Goal: Transaction & Acquisition: Purchase product/service

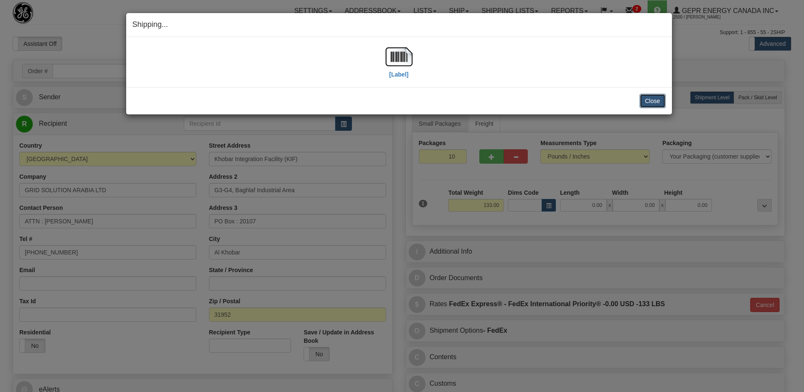
click at [647, 94] on button "Close" at bounding box center [652, 101] width 26 height 14
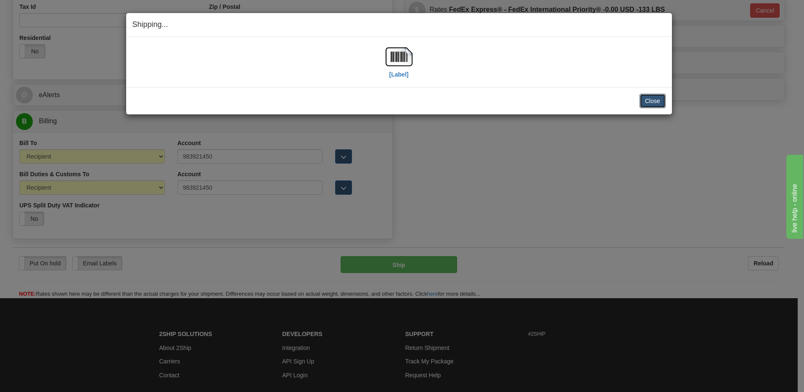
scroll to position [294, 0]
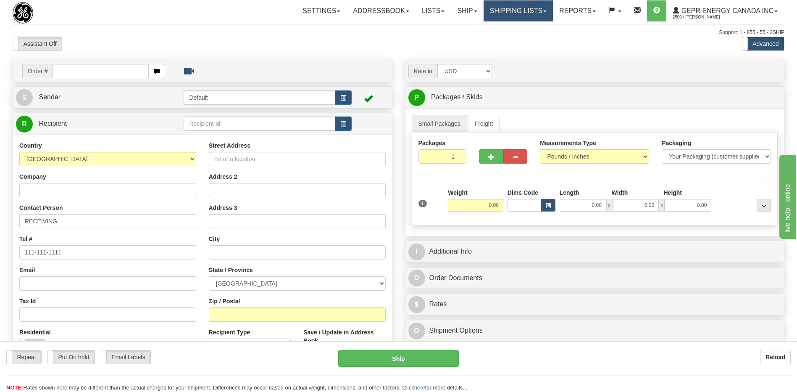
click at [503, 16] on link "Shipping lists" at bounding box center [518, 10] width 69 height 21
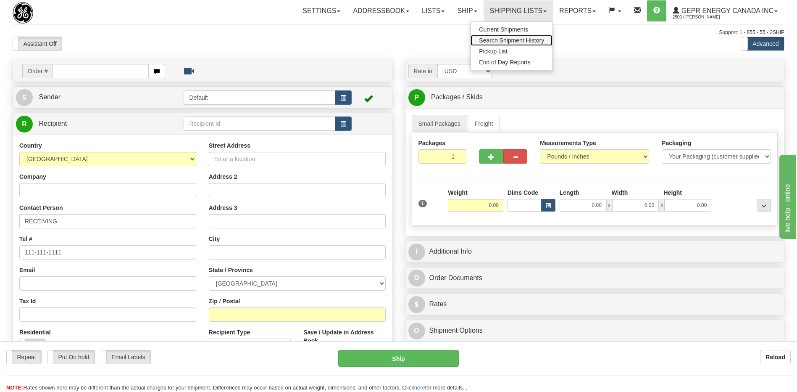
click at [499, 40] on span "Search Shipment History" at bounding box center [511, 40] width 65 height 7
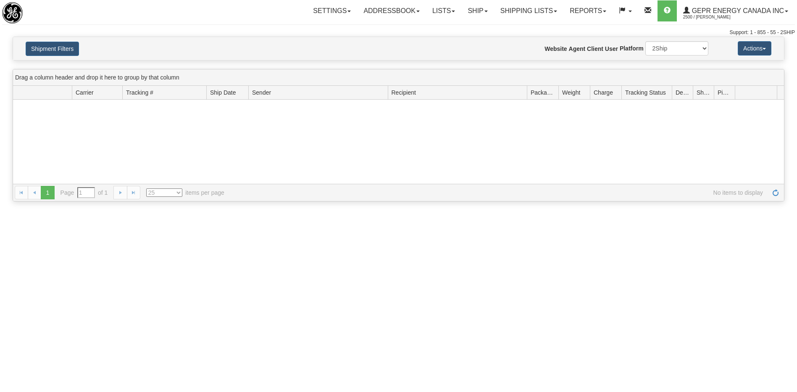
type input "From [DATE] To [DATE]"
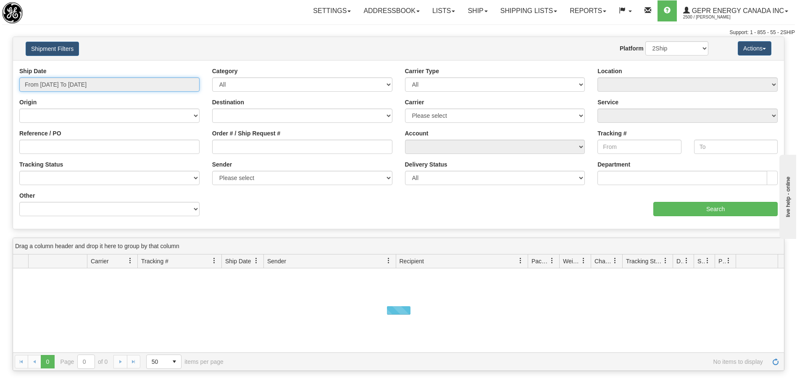
type input "[DATE]"
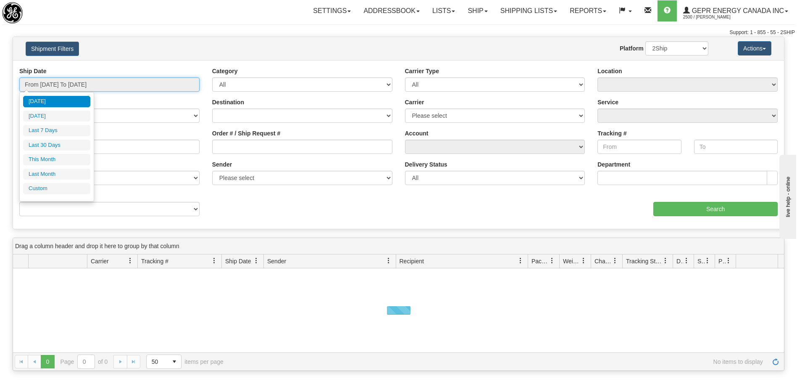
click at [138, 80] on input "From 08/11/2025 To 08/12/2025" at bounding box center [109, 84] width 180 height 14
type input "08/01/2025"
type input "08/31/2025"
type input "[DATE]"
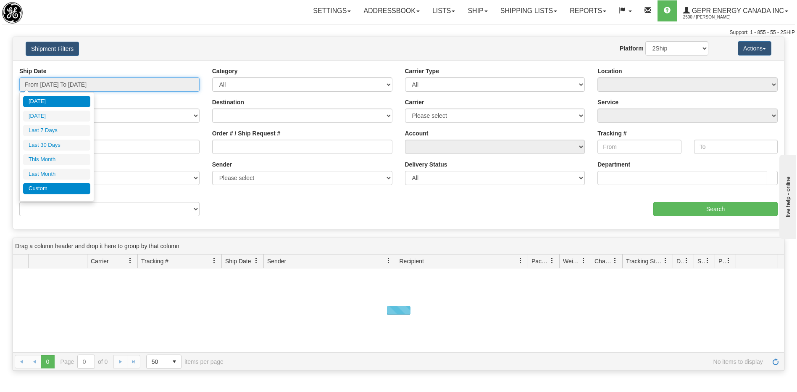
type input "07/01/2025"
type input "07/31/2025"
type input "[DATE]"
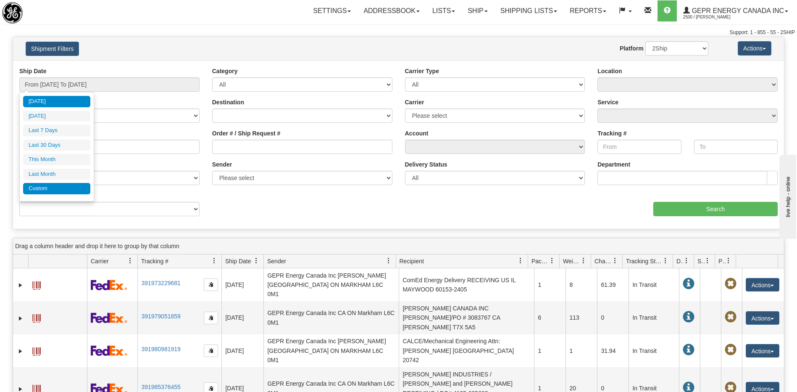
click at [62, 185] on li "Custom" at bounding box center [56, 188] width 67 height 11
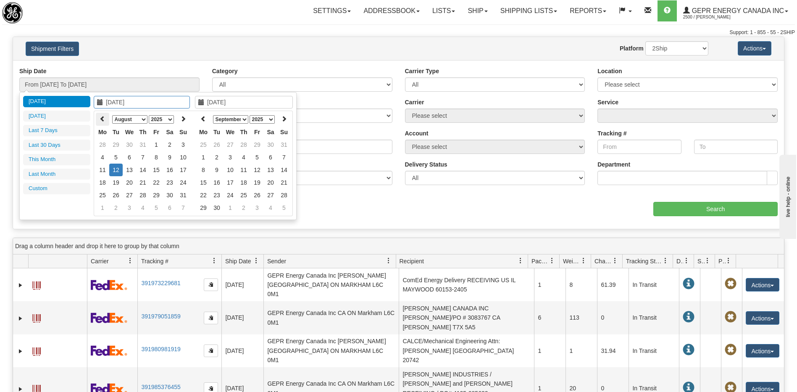
click at [101, 119] on icon at bounding box center [103, 119] width 6 height 6
type input "01/01/2025"
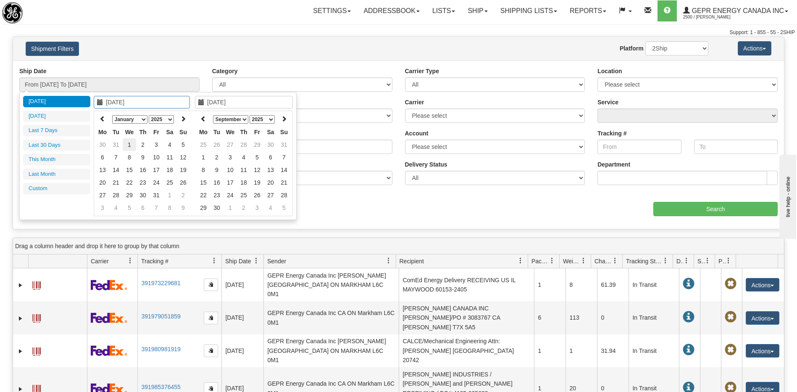
click at [129, 145] on td "1" at bounding box center [129, 144] width 13 height 13
click at [199, 117] on th at bounding box center [203, 119] width 13 height 13
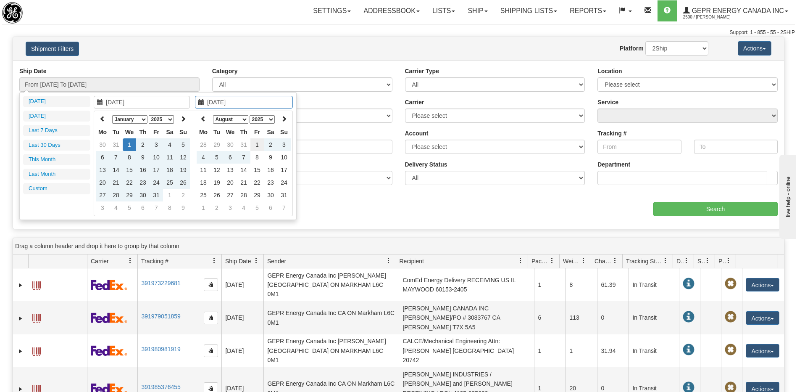
type input "08/01/2025"
click at [259, 146] on td "1" at bounding box center [257, 144] width 13 height 13
type input "From 01/01/2025 To 08/01/2025"
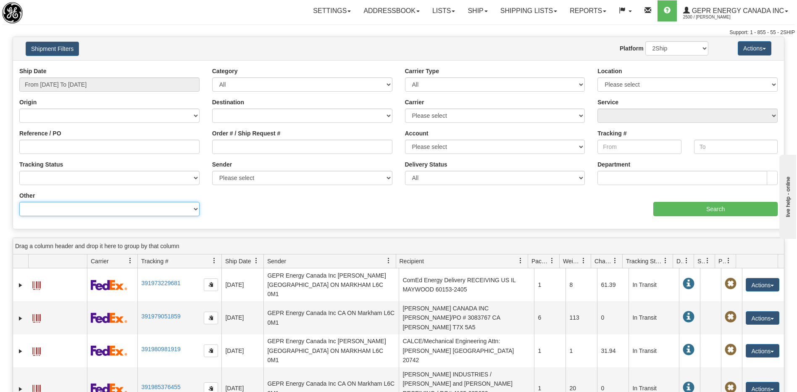
click at [169, 208] on select "Billing Account # Billing Type BOL # (LTL) Commodity Or Documents Consolidation…" at bounding box center [109, 209] width 180 height 14
select select "Recipient_City"
click at [19, 202] on select "Billing Account # Billing Type BOL # (LTL) Commodity Or Documents Consolidation…" at bounding box center [109, 209] width 180 height 14
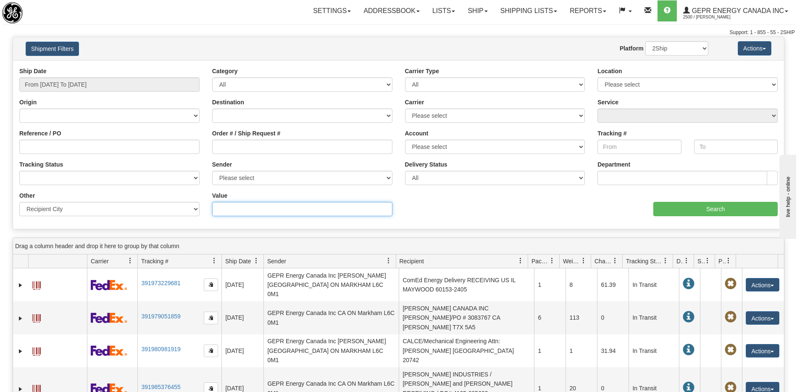
click at [231, 211] on input "Value" at bounding box center [302, 209] width 180 height 14
paste input "SANTIAGO"
type input "SANTIAGO"
click at [671, 207] on input "Search" at bounding box center [716, 209] width 124 height 14
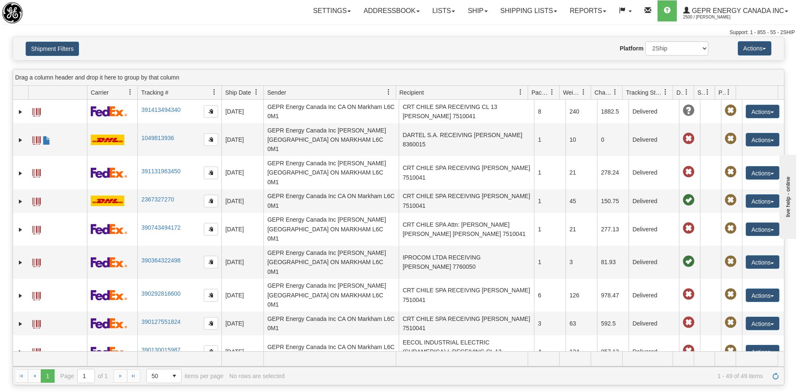
click at [445, 368] on td "IPROELEC LTDA RECEIVING CL SANTIAGO 7830073" at bounding box center [466, 384] width 135 height 33
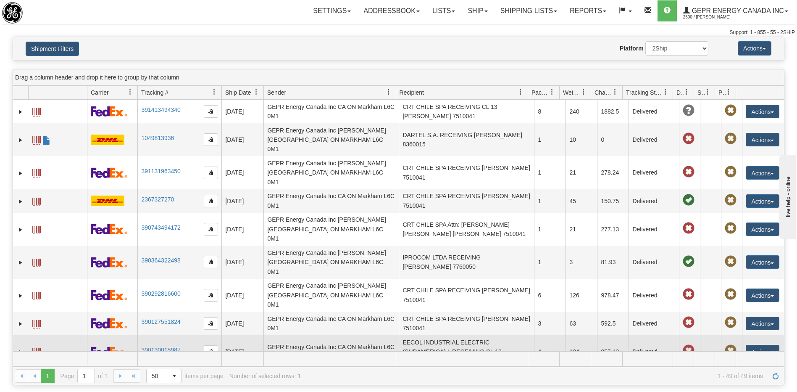
click at [436, 335] on td "EECOL INDUSTRIAL ELECTRIC (SUDAMERICA) L RECEIVING CL 13 SANTIAGO 8551362" at bounding box center [466, 351] width 135 height 33
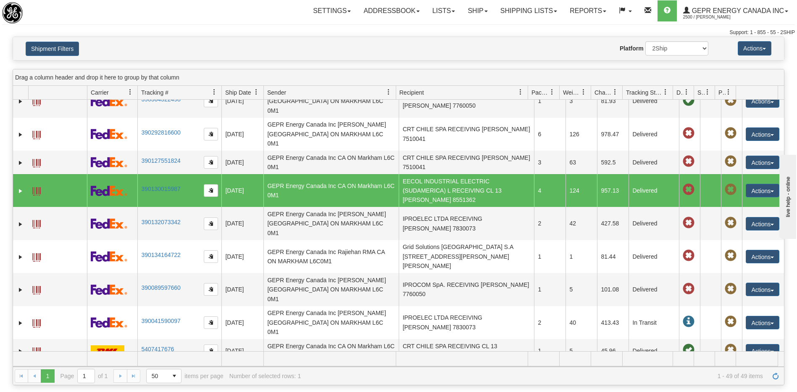
scroll to position [168, 0]
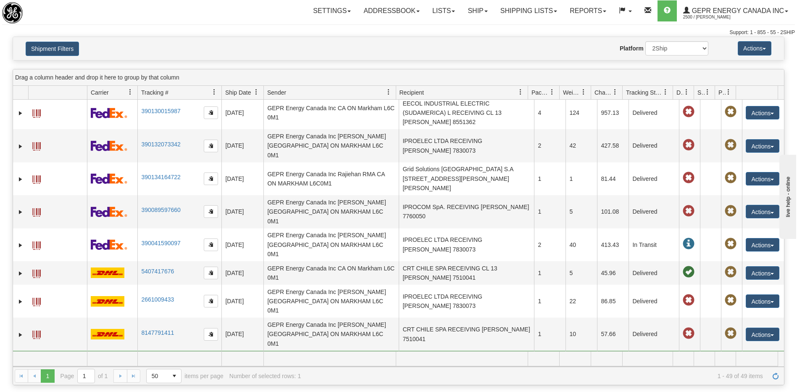
scroll to position [252, 0]
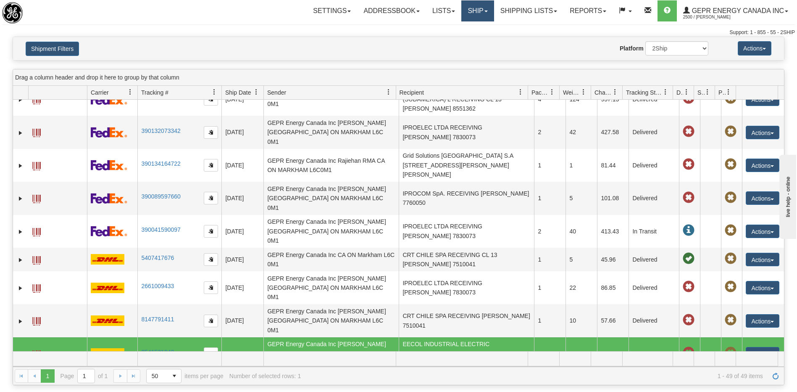
click at [467, 12] on link "Ship" at bounding box center [478, 10] width 32 height 21
click at [454, 28] on link "Ship Screen" at bounding box center [456, 29] width 76 height 11
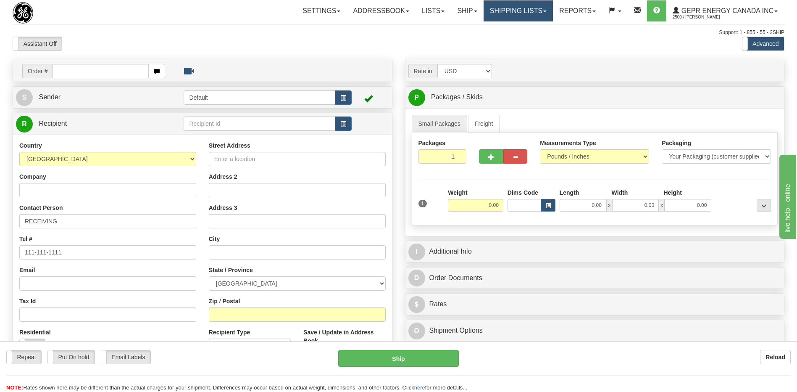
click at [493, 16] on link "Shipping lists" at bounding box center [518, 10] width 69 height 21
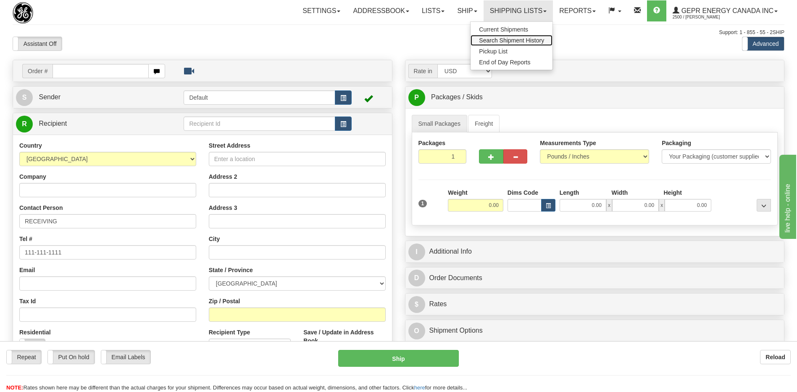
click at [490, 42] on span "Search Shipment History" at bounding box center [511, 40] width 65 height 7
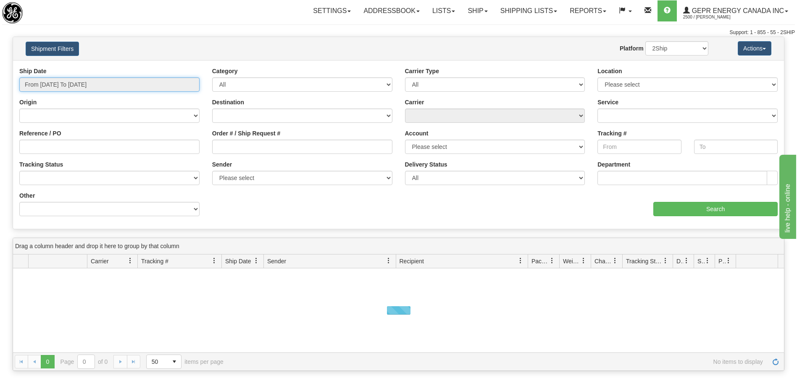
type input "[DATE]"
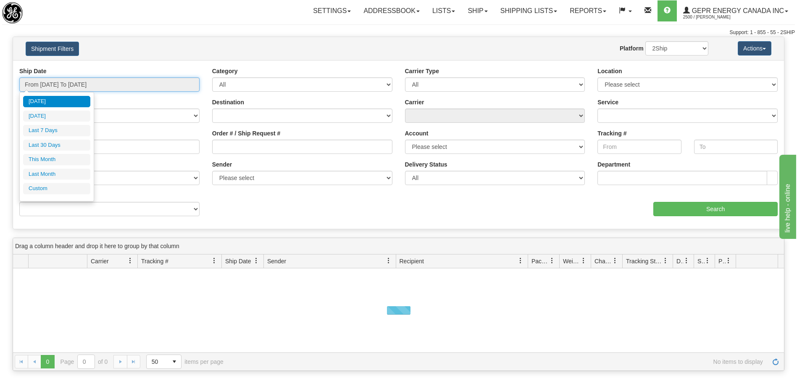
click at [121, 86] on input "From 08/11/2025 To 08/12/2025" at bounding box center [109, 84] width 180 height 14
type input "08/11/2025"
type input "[DATE]"
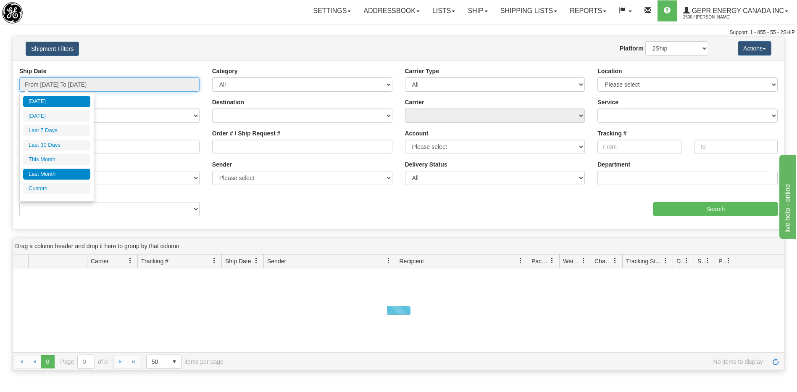
type input "08/01/2025"
type input "08/31/2025"
type input "[DATE]"
type input "07/01/2025"
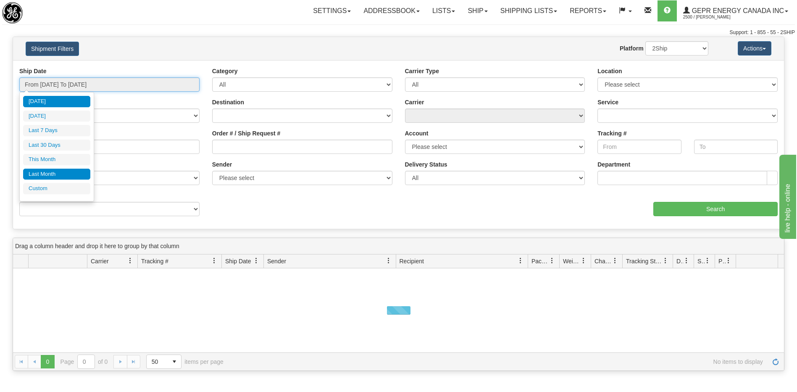
type input "07/31/2025"
type input "[DATE]"
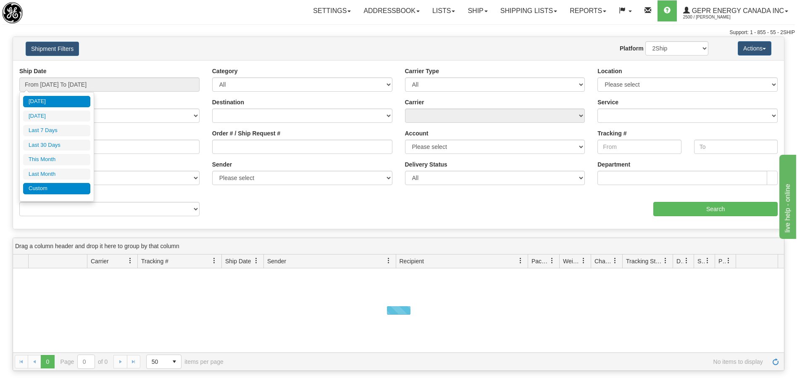
click at [62, 188] on li "Custom" at bounding box center [56, 188] width 67 height 11
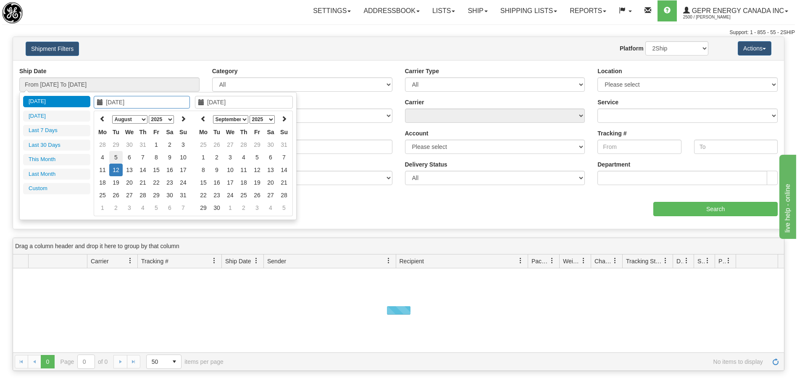
type input "07/01/2025"
type input "07/31/2025"
type input "08/11/2025"
type input "[DATE]"
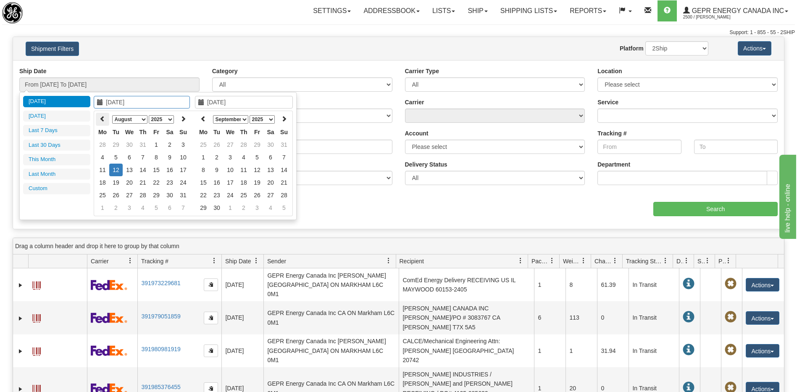
click at [101, 119] on icon at bounding box center [103, 119] width 6 height 6
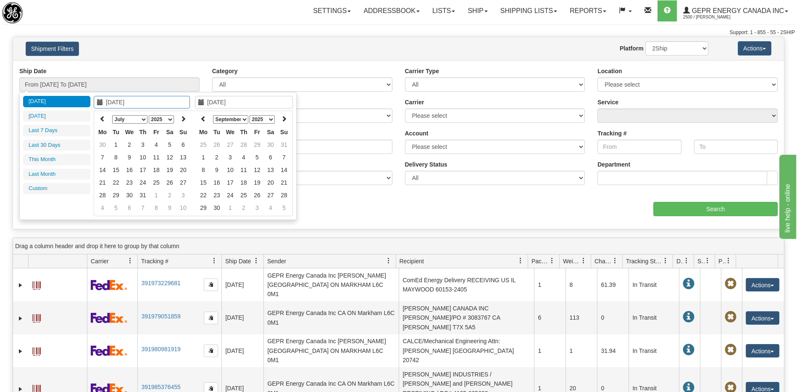
click at [101, 119] on icon at bounding box center [103, 119] width 6 height 6
click at [103, 117] on icon at bounding box center [103, 119] width 6 height 6
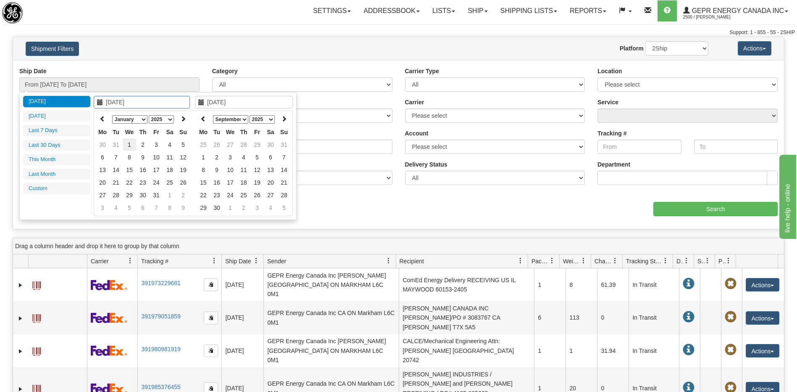
type input "01/01/2025"
click at [133, 143] on td "1" at bounding box center [129, 144] width 13 height 13
click at [199, 116] on th at bounding box center [203, 119] width 13 height 13
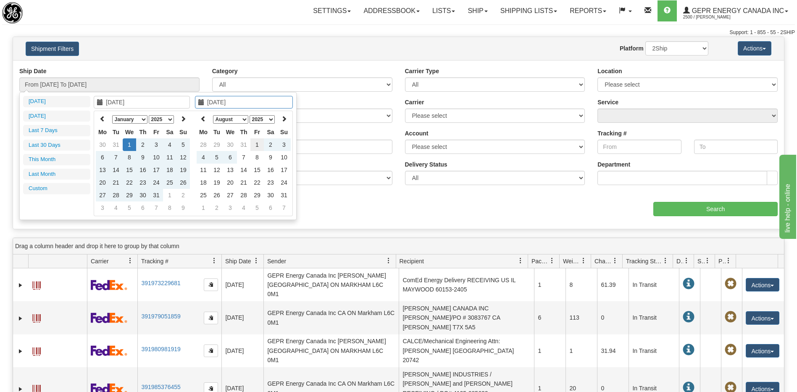
type input "08/01/2025"
click at [255, 145] on td "1" at bounding box center [257, 144] width 13 height 13
type input "From 01/01/2025 To 08/01/2025"
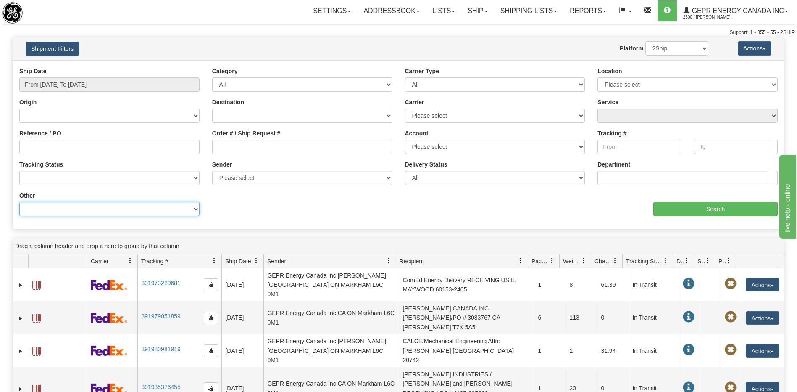
click at [152, 210] on select "Billing Account # Billing Type BOL # (LTL) Commodity Or Documents Consolidation…" at bounding box center [109, 209] width 180 height 14
select select "Recipient_ZIP"
click at [19, 202] on select "Billing Account # Billing Type BOL # (LTL) Commodity Or Documents Consolidation…" at bounding box center [109, 209] width 180 height 14
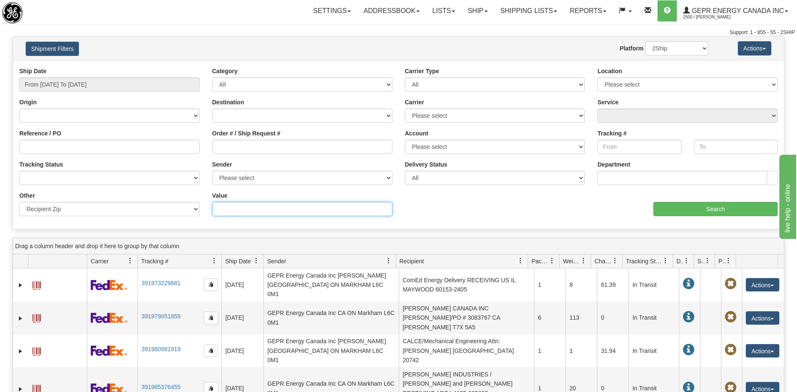
click at [220, 214] on input "Value" at bounding box center [302, 209] width 180 height 14
type input "77523"
click at [677, 213] on input "Search" at bounding box center [716, 209] width 124 height 14
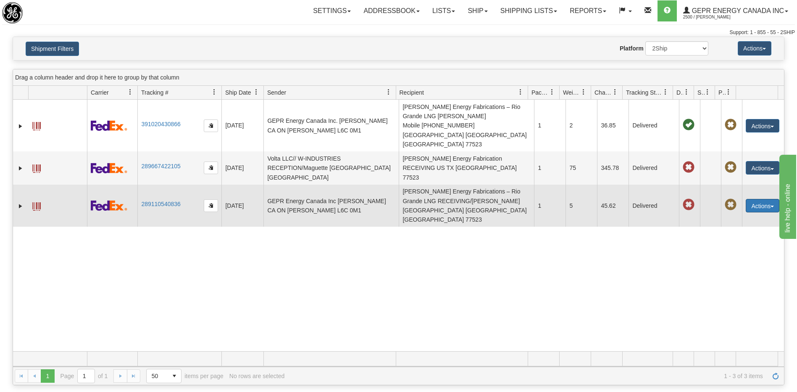
click at [760, 199] on button "Actions" at bounding box center [763, 205] width 34 height 13
click at [734, 216] on link "Repeat" at bounding box center [745, 221] width 67 height 11
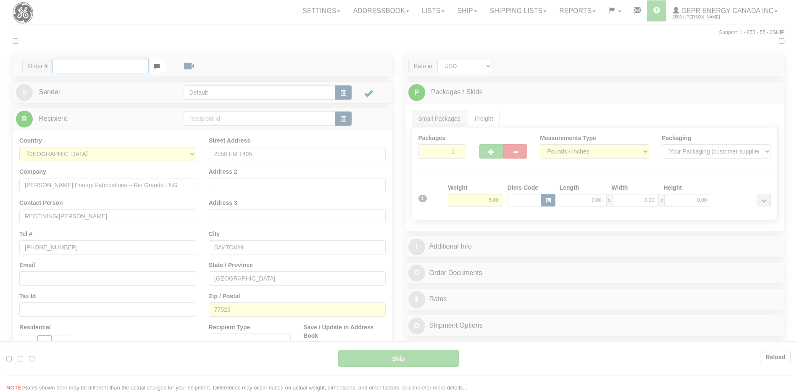
type input "01"
type input "15:51"
type input "16:00"
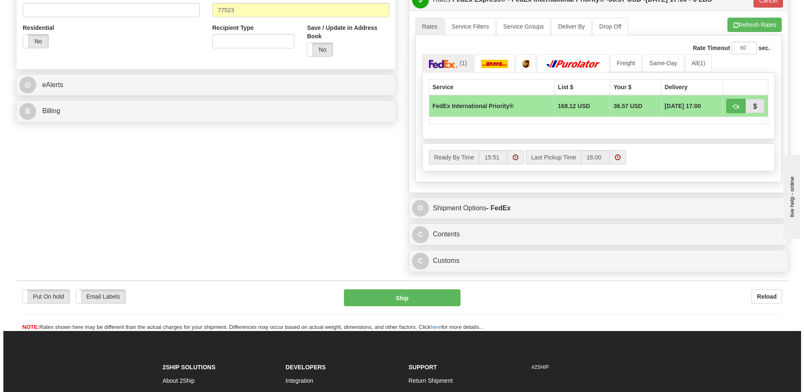
scroll to position [336, 0]
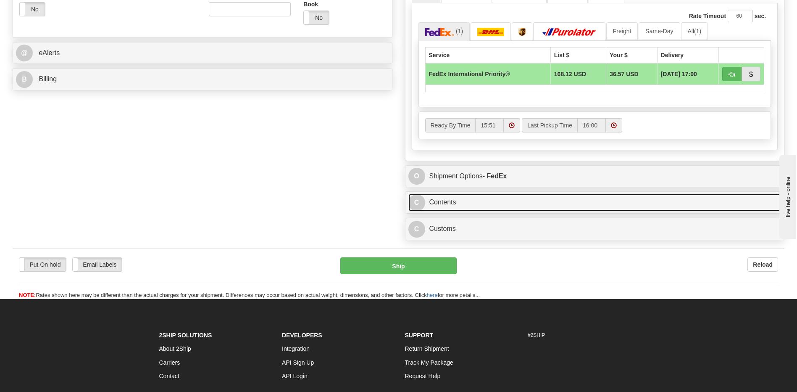
click at [457, 199] on link "C Contents" at bounding box center [595, 202] width 373 height 17
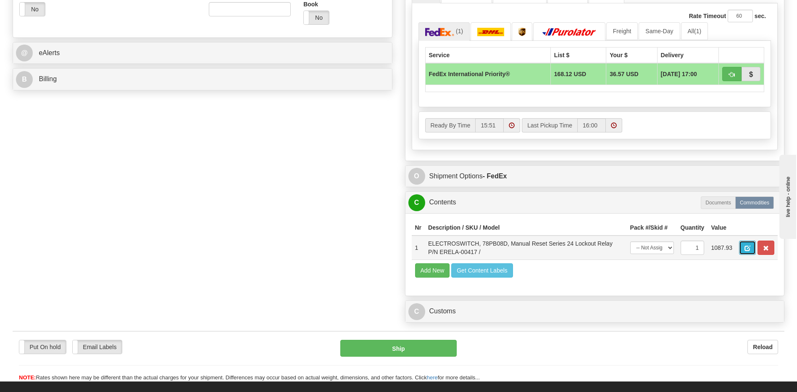
click at [748, 251] on span "button" at bounding box center [748, 247] width 6 height 5
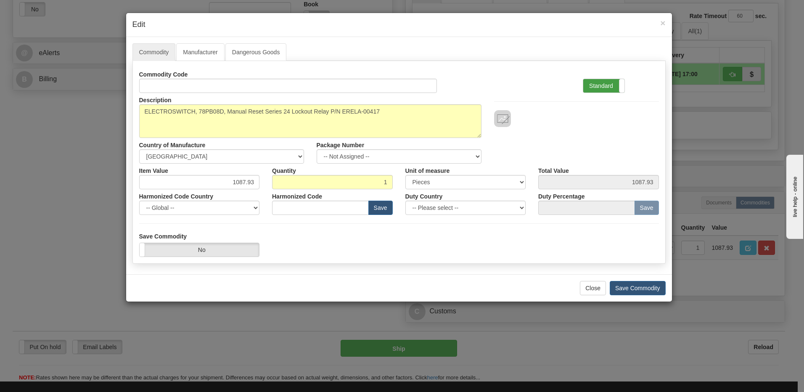
click at [594, 87] on label "Standard" at bounding box center [603, 85] width 41 height 13
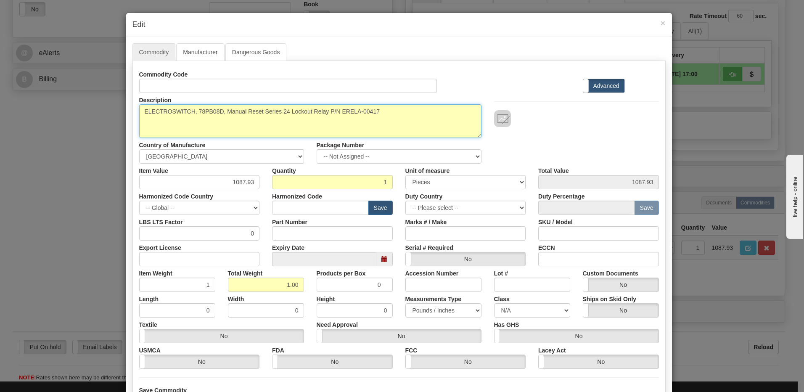
click at [356, 119] on textarea "ELECTROSWITCH, 78PB08D, Manual Reset Series 24 Lockout Relay P/N ERELA-00417" at bounding box center [310, 121] width 342 height 34
click at [375, 113] on textarea "ELECTROSWITCH, 78PB08D, Manual Reset Series 24 Lockout Relay P/N ERELA-00417" at bounding box center [310, 121] width 342 height 34
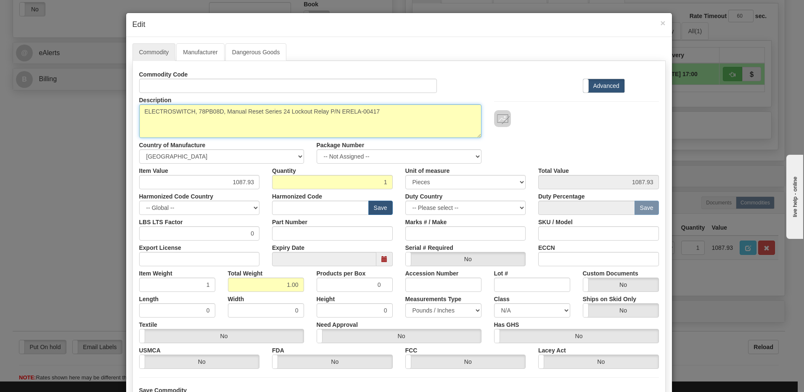
click at [393, 120] on textarea "ELECTROSWITCH, 78PB08D, Manual Reset Series 24 Lockout Relay P/N ERELA-00417" at bounding box center [310, 121] width 342 height 34
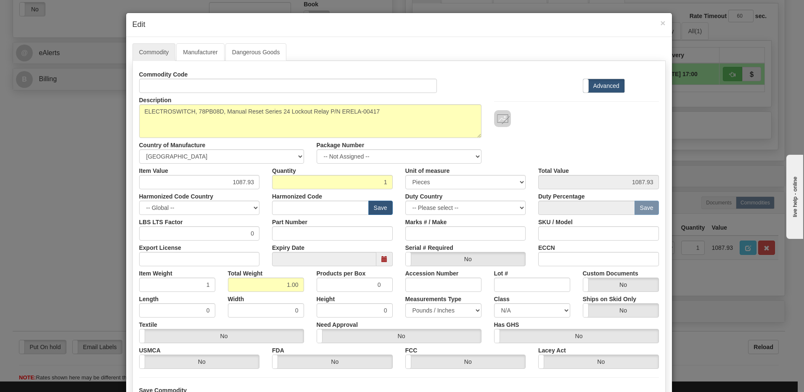
click at [614, 147] on div "Description ELECTROSWITCH, 78PB08D, Manual Reset Series 24 Lockout Relay P/N ER…" at bounding box center [399, 128] width 532 height 71
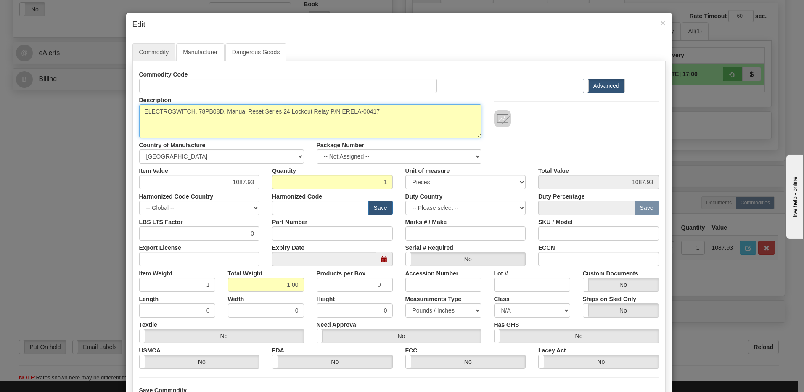
drag, startPoint x: 377, startPoint y: 111, endPoint x: 338, endPoint y: 113, distance: 39.5
click at [338, 113] on textarea "ELECTROSWITCH, 78PB08D, Manual Reset Series 24 Lockout Relay P/N ERELA-00417" at bounding box center [310, 121] width 342 height 34
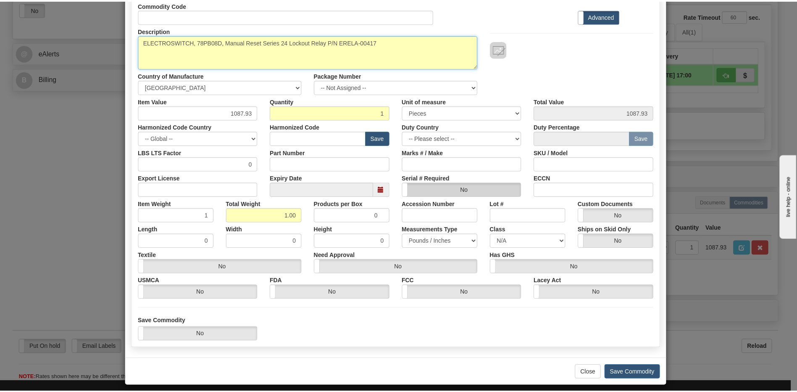
scroll to position [77, 0]
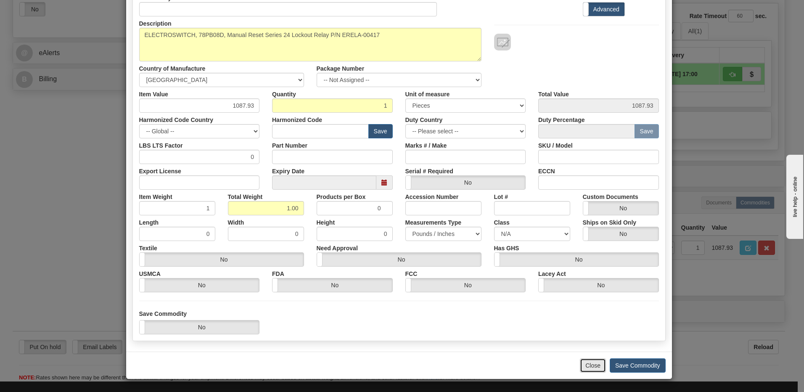
click at [588, 369] on button "Close" at bounding box center [593, 365] width 26 height 14
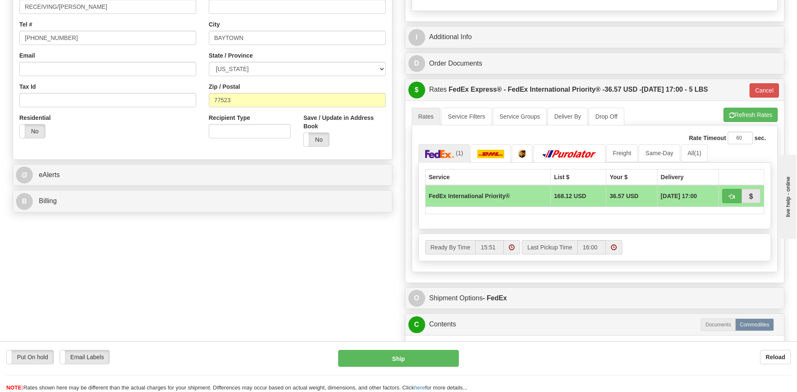
scroll to position [168, 0]
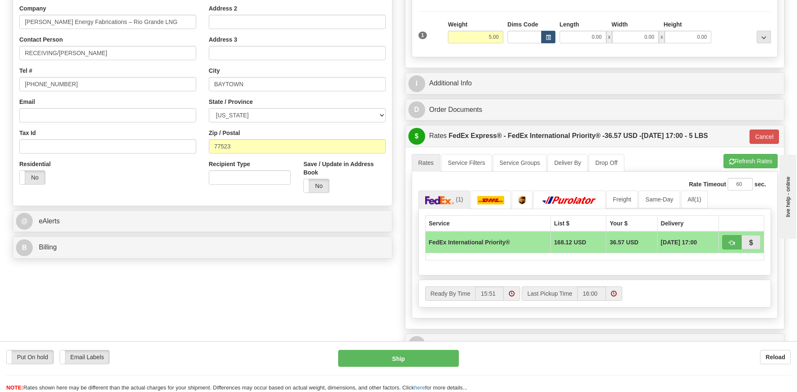
click at [161, 184] on div "Residential Yes No" at bounding box center [108, 175] width 190 height 31
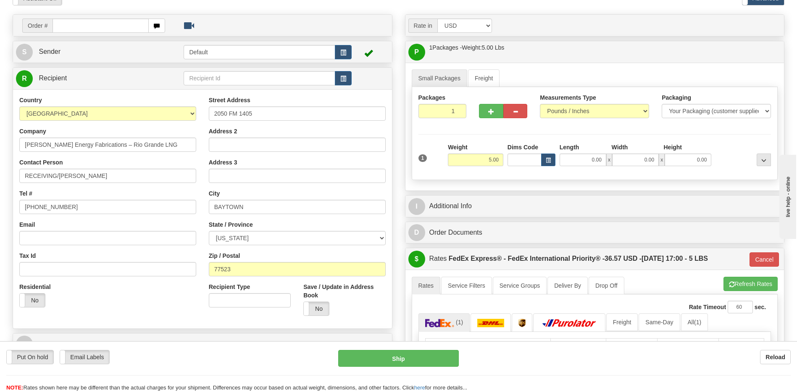
scroll to position [0, 0]
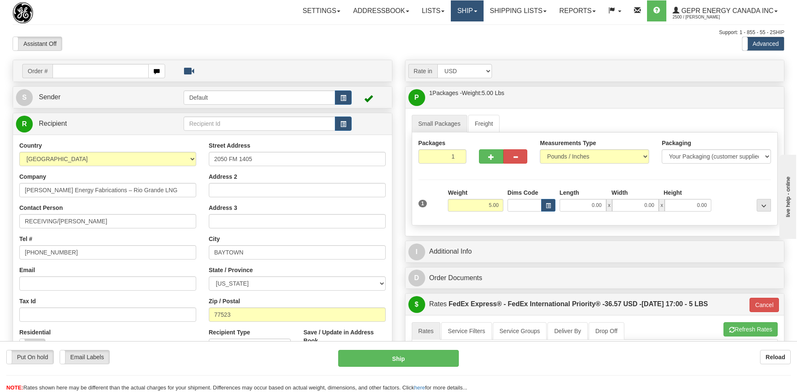
drag, startPoint x: 462, startPoint y: 14, endPoint x: 458, endPoint y: 19, distance: 6.3
click at [462, 14] on link "Ship" at bounding box center [467, 10] width 32 height 21
click at [436, 32] on span "Ship Screen" at bounding box center [432, 29] width 32 height 7
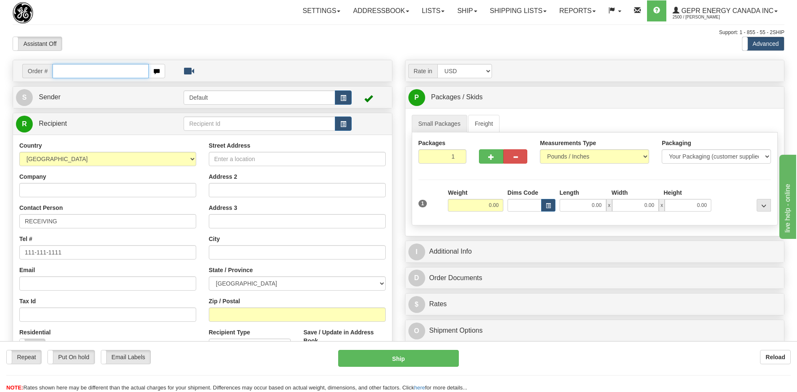
click at [64, 71] on input "text" at bounding box center [101, 71] width 96 height 14
paste input "0086679467"
click at [62, 71] on input "0086679467" at bounding box center [101, 71] width 96 height 14
type input "86679467"
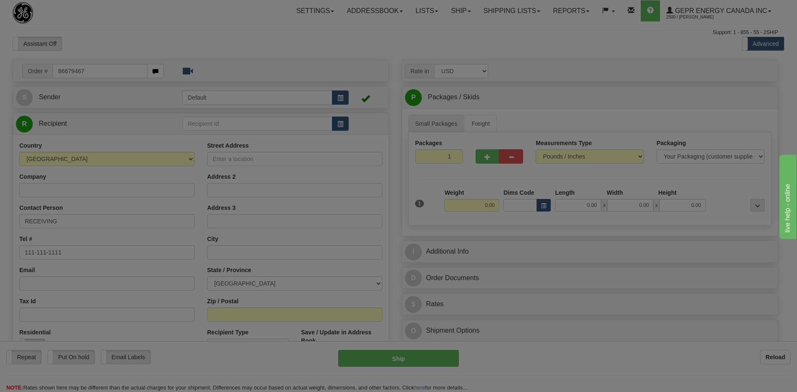
click at [186, 40] on body "Training Course Close Toggle navigation Settings Shipping Preferences New Recip…" at bounding box center [398, 196] width 797 height 392
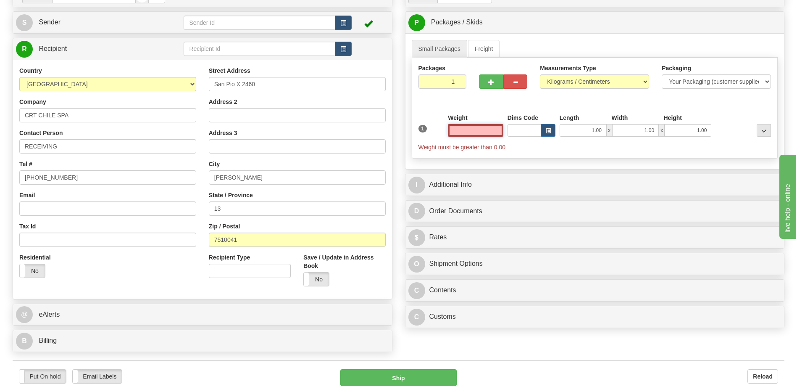
scroll to position [252, 0]
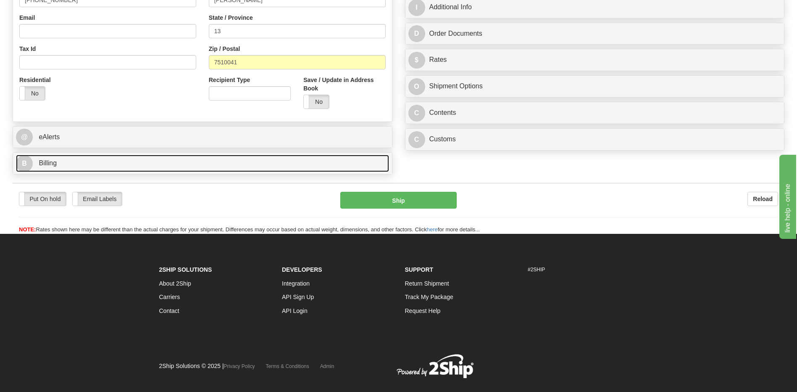
type input "0.00"
click at [65, 165] on link "B Billing" at bounding box center [202, 163] width 373 height 17
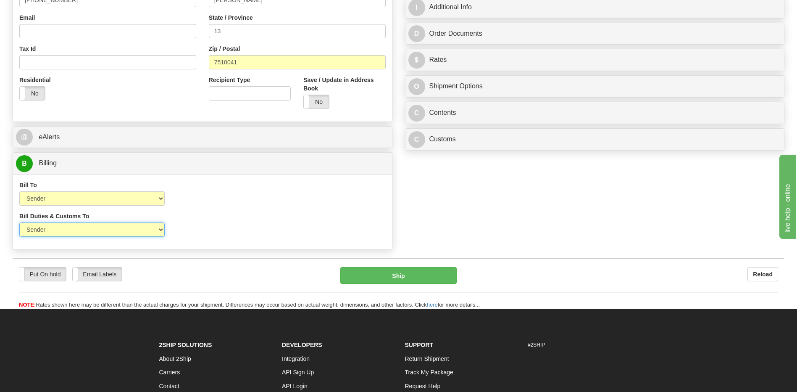
click at [92, 230] on select "Sender Recipient Third Party" at bounding box center [91, 229] width 145 height 14
select select "2"
click at [19, 222] on select "Sender Recipient Third Party" at bounding box center [91, 229] width 145 height 14
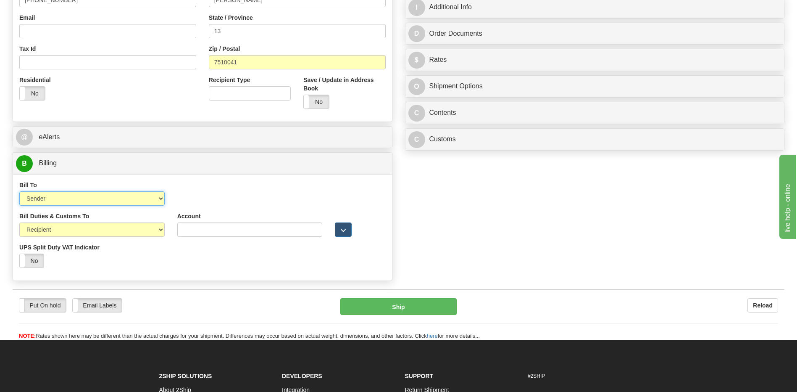
click at [97, 203] on select "Sender Recipient Third Party Collect" at bounding box center [91, 198] width 145 height 14
select select "3"
click at [19, 191] on select "Sender Recipient Third Party Collect" at bounding box center [91, 198] width 145 height 14
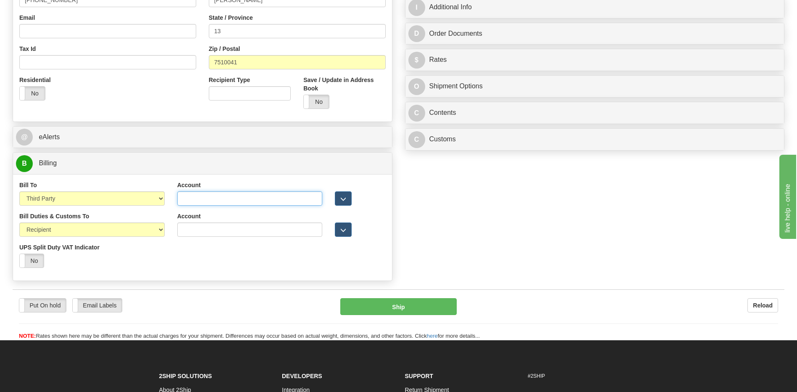
click at [182, 198] on input "Account" at bounding box center [249, 198] width 145 height 14
paste input "960191446"
type input "960191446"
click at [568, 223] on div "Order # 86679467 S Sender" at bounding box center [398, 45] width 785 height 477
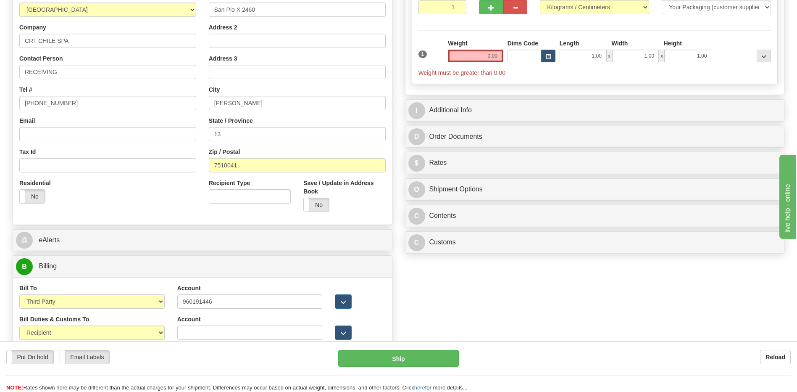
scroll to position [126, 0]
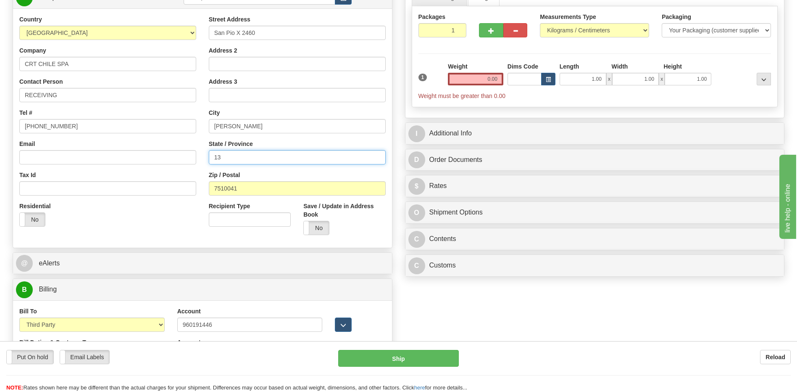
drag, startPoint x: 212, startPoint y: 159, endPoint x: 179, endPoint y: 157, distance: 32.9
click at [182, 157] on div "Country [GEOGRAPHIC_DATA] [GEOGRAPHIC_DATA] [GEOGRAPHIC_DATA] [GEOGRAPHIC_DATA]…" at bounding box center [202, 128] width 379 height 226
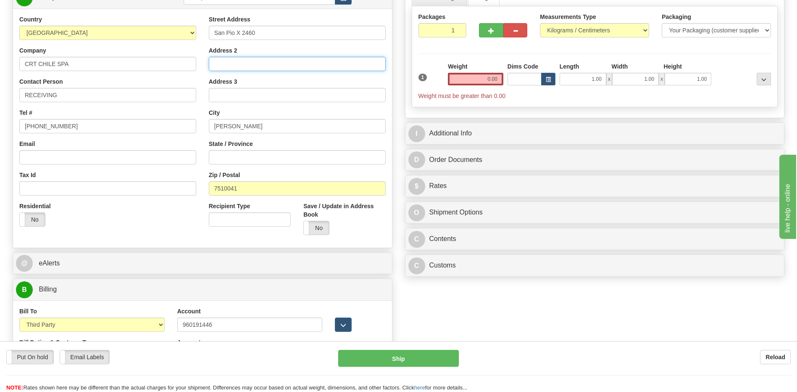
click at [235, 63] on input "Address 2" at bounding box center [297, 64] width 177 height 14
paste input "Oficina 1310, Providencia"
type input "Oficina 1310, Providencia"
click at [444, 34] on input "1" at bounding box center [443, 30] width 48 height 14
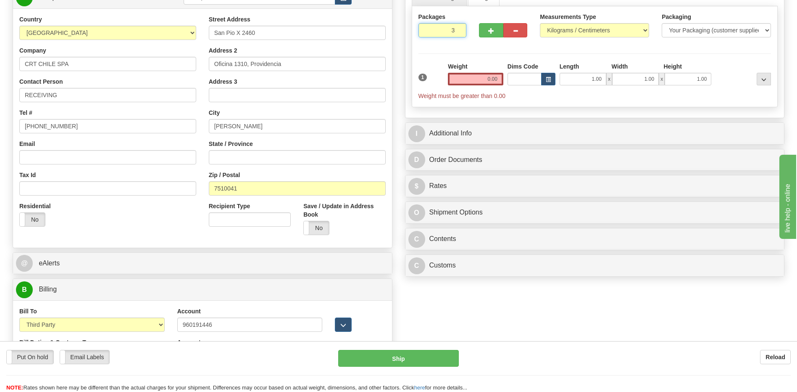
type input "3"
click at [490, 82] on div "Packages 3 1 Measurements Type" at bounding box center [595, 56] width 367 height 101
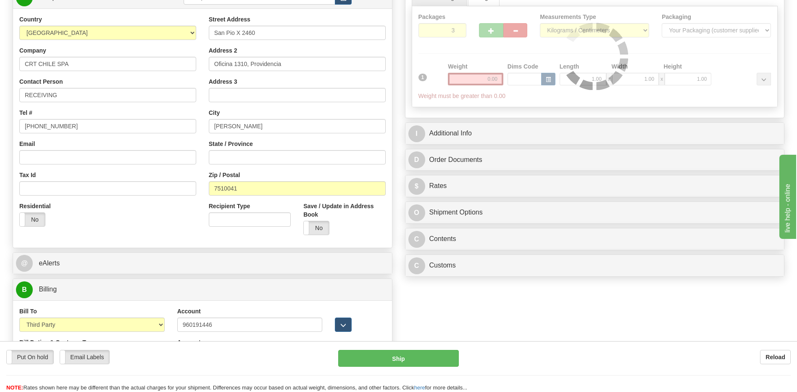
click at [493, 79] on div "Packages 3 1 Measurements Type" at bounding box center [595, 56] width 367 height 101
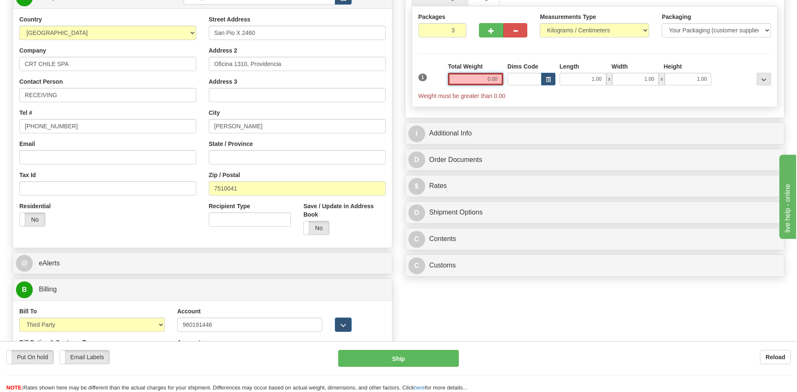
click at [493, 79] on input "0.00" at bounding box center [475, 79] width 55 height 13
click at [493, 79] on input "text" at bounding box center [475, 79] width 55 height 13
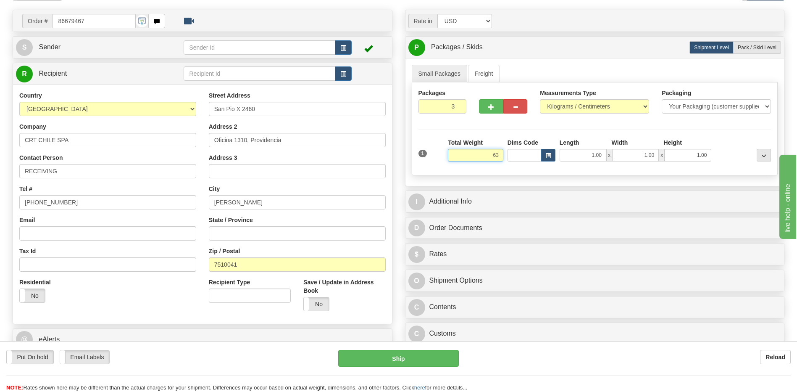
scroll to position [42, 0]
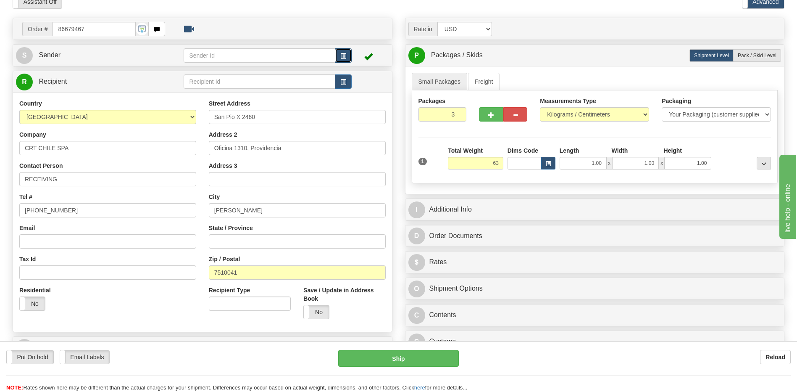
type input "63.00"
click at [342, 54] on span "button" at bounding box center [343, 55] width 6 height 5
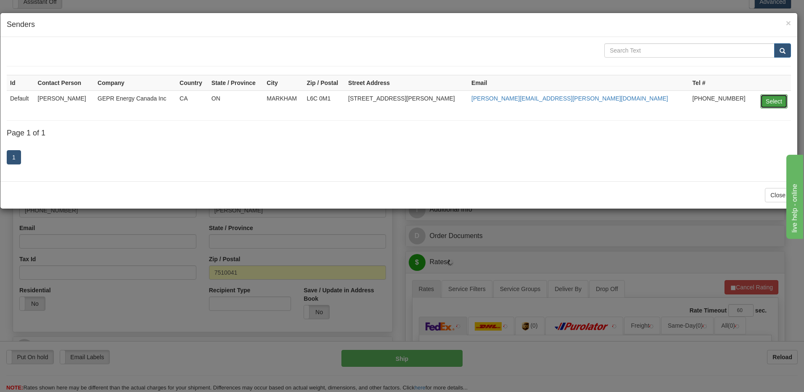
click at [774, 100] on button "Select" at bounding box center [773, 101] width 27 height 14
type input "Default"
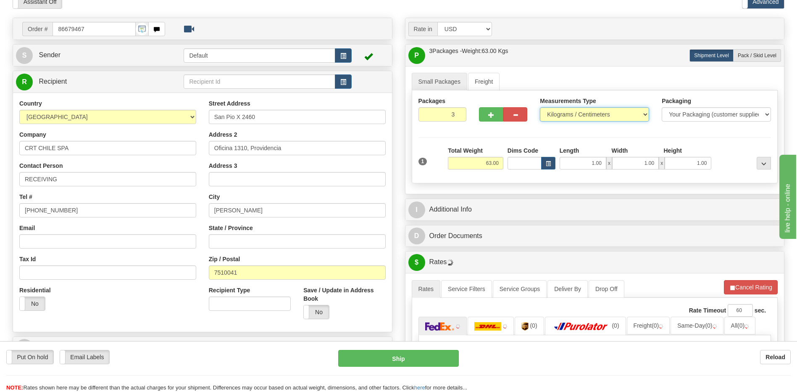
click at [602, 116] on select "Pounds / Inches Kilograms / Centimeters" at bounding box center [594, 114] width 109 height 14
select select "0"
click at [540, 107] on select "Pounds / Inches Kilograms / Centimeters" at bounding box center [594, 114] width 109 height 14
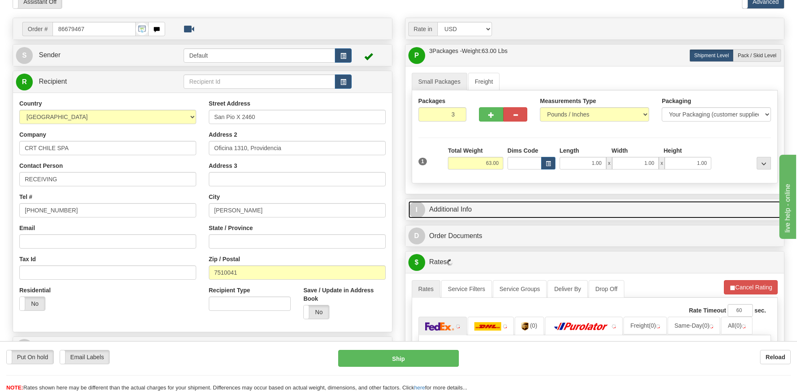
click at [485, 210] on link "I Additional Info" at bounding box center [595, 209] width 373 height 17
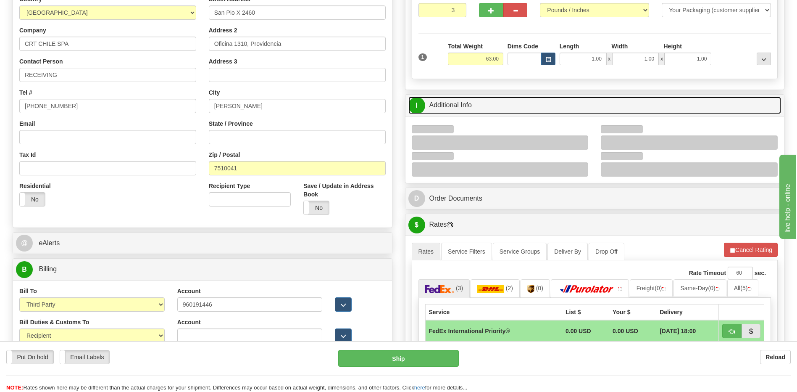
scroll to position [168, 0]
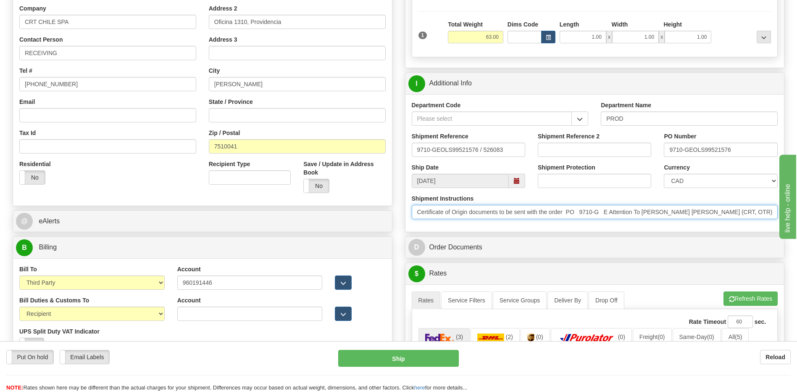
drag, startPoint x: 761, startPoint y: 213, endPoint x: 252, endPoint y: 259, distance: 510.7
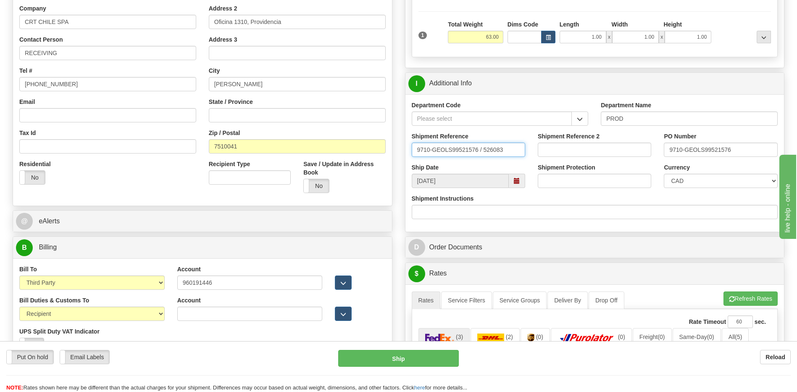
drag, startPoint x: 508, startPoint y: 148, endPoint x: 288, endPoint y: 150, distance: 220.3
type input "5399004663"
click at [685, 181] on select "CAD USD EUR ZAR [PERSON_NAME] ARN AUD AUS AWG BBD BFR BGN BHD BMD BND BRC BRL C…" at bounding box center [720, 181] width 113 height 14
select select "1"
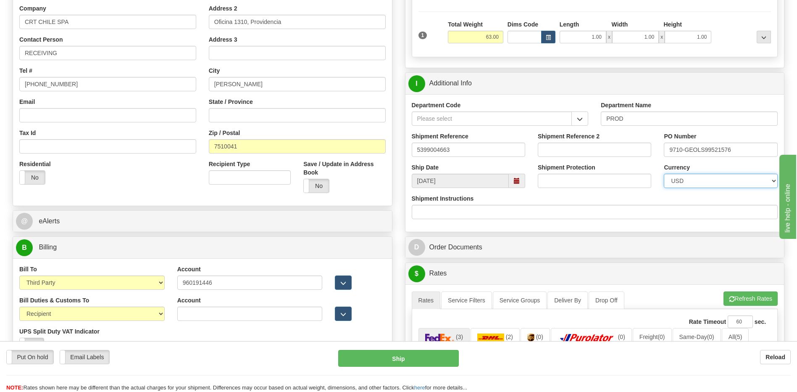
click at [664, 174] on select "CAD USD EUR ZAR [PERSON_NAME] ARN AUD AUS AWG BBD BFR BGN BHD BMD BND BRC BRL C…" at bounding box center [720, 181] width 113 height 14
drag, startPoint x: 741, startPoint y: 152, endPoint x: 586, endPoint y: 155, distance: 155.6
click at [586, 155] on div "Shipment Reference 5399004663 Shipment Reference 2 PO Number 9710-GEOLS99521576" at bounding box center [595, 147] width 379 height 31
click at [703, 146] on input "420" at bounding box center [720, 149] width 113 height 14
click at [700, 149] on input "420196" at bounding box center [720, 149] width 113 height 14
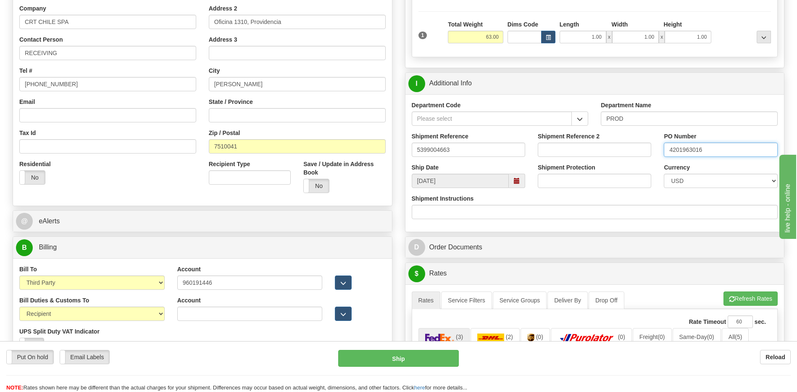
type input "4201963016"
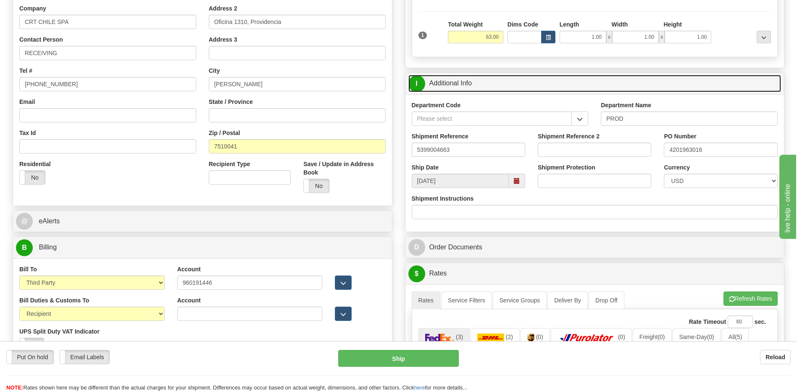
click at [534, 81] on link "I Additional Info" at bounding box center [595, 83] width 373 height 17
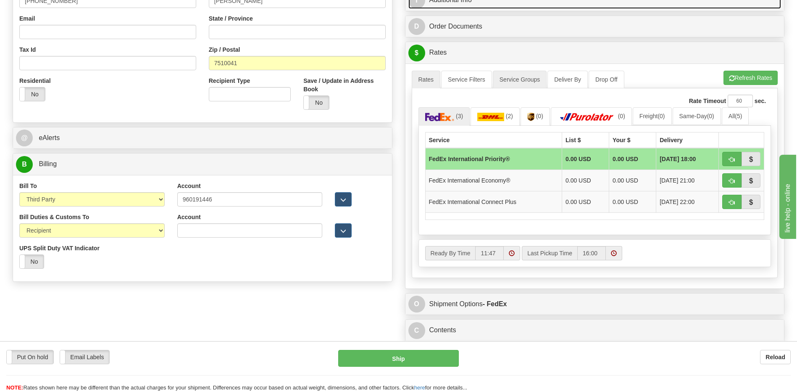
scroll to position [252, 0]
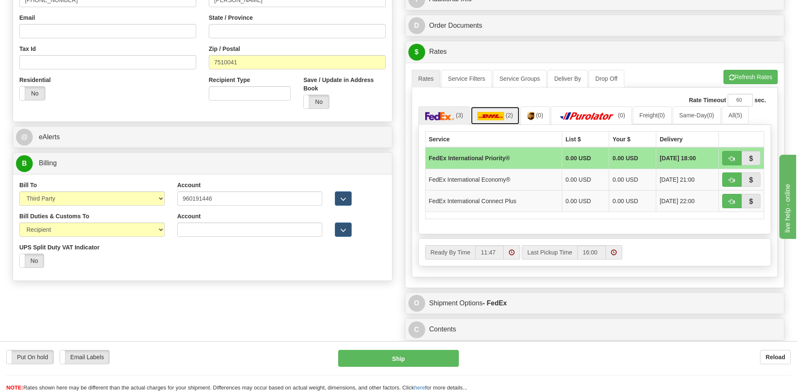
click at [502, 120] on img at bounding box center [490, 116] width 27 height 8
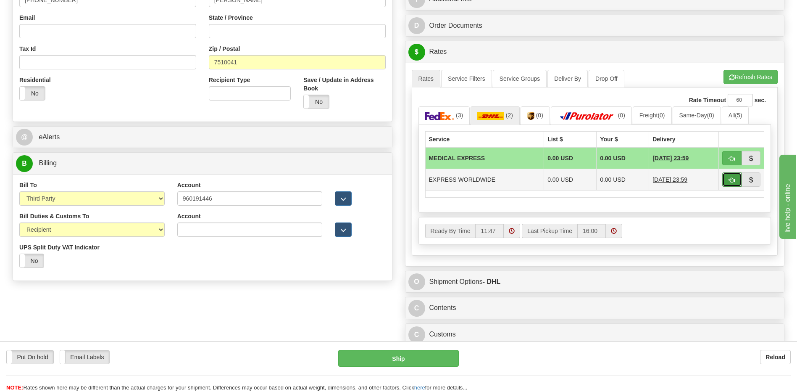
click at [734, 183] on span "button" at bounding box center [732, 179] width 6 height 5
type input "P"
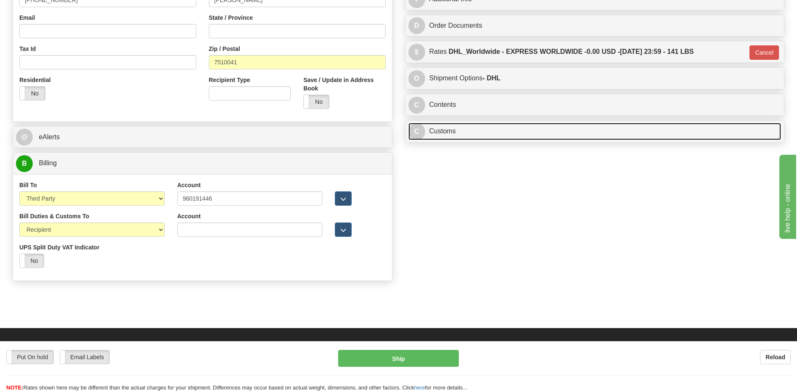
click at [475, 133] on link "C Customs" at bounding box center [595, 131] width 373 height 17
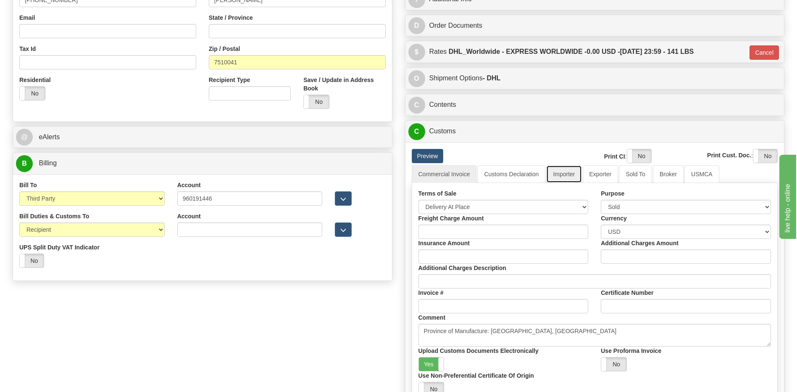
click at [570, 178] on link "Importer" at bounding box center [563, 174] width 35 height 18
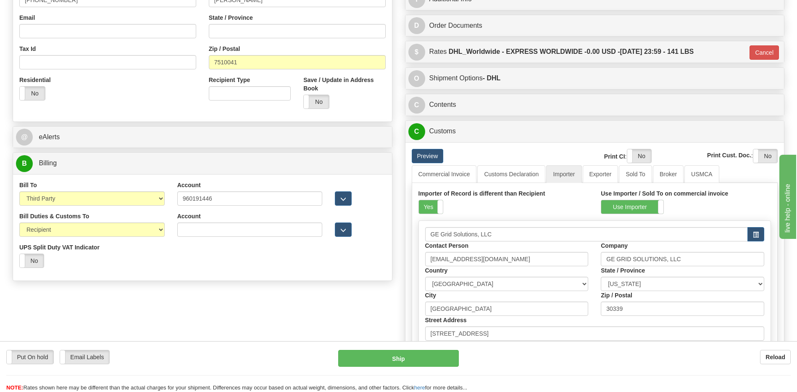
drag, startPoint x: 428, startPoint y: 205, endPoint x: 492, endPoint y: 193, distance: 65.0
click at [428, 205] on label "Yes" at bounding box center [431, 206] width 24 height 13
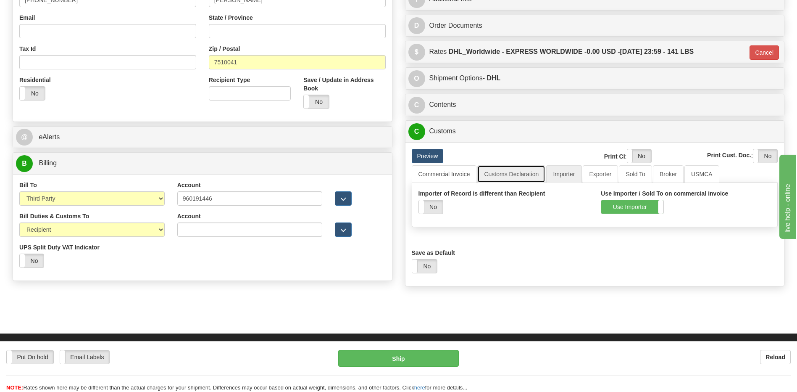
click at [531, 171] on link "Customs Declaration" at bounding box center [511, 174] width 68 height 18
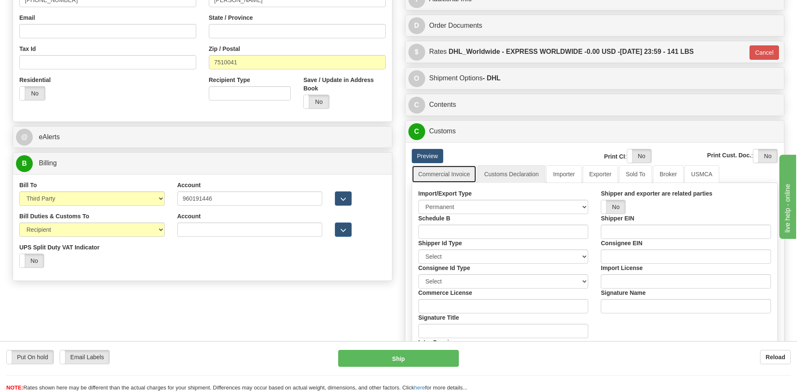
click at [472, 177] on link "Commercial Invoice" at bounding box center [444, 174] width 65 height 18
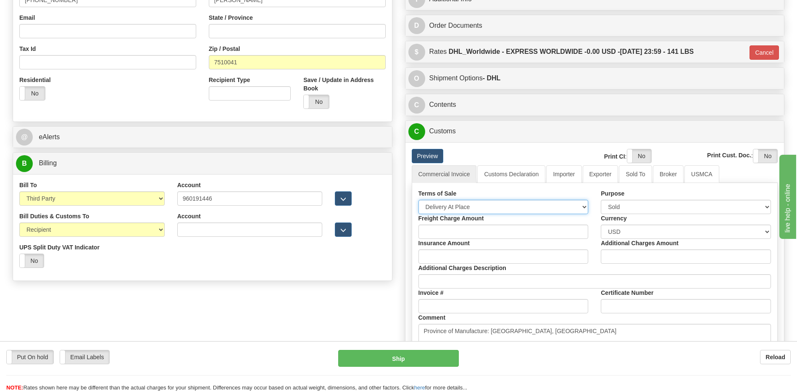
click at [459, 205] on select "Free Carrier Free On Board Ex Works Delivered Duty Unpaid Delivered Duty Paid C…" at bounding box center [504, 207] width 170 height 14
select select "7"
click at [419, 200] on select "Free Carrier Free On Board Ex Works Delivered Duty Unpaid Delivered Duty Paid C…" at bounding box center [504, 207] width 170 height 14
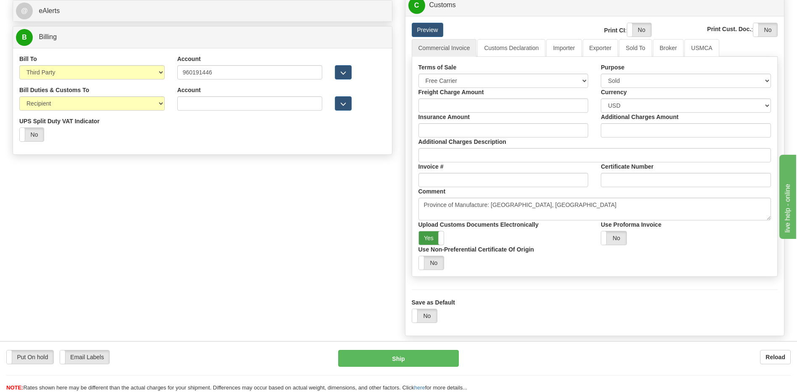
click at [434, 240] on label "Yes" at bounding box center [431, 237] width 25 height 13
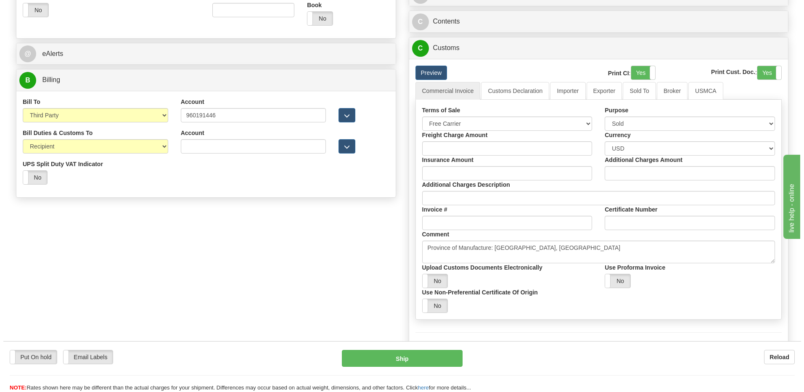
scroll to position [294, 0]
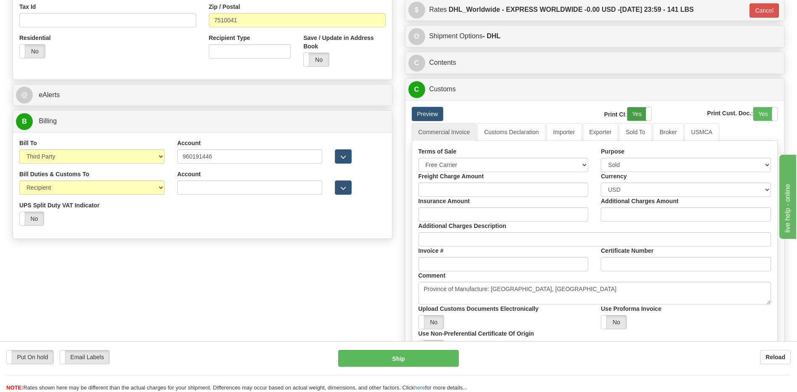
click at [637, 116] on label "Yes" at bounding box center [640, 113] width 24 height 13
click at [760, 115] on label "Yes" at bounding box center [766, 113] width 24 height 13
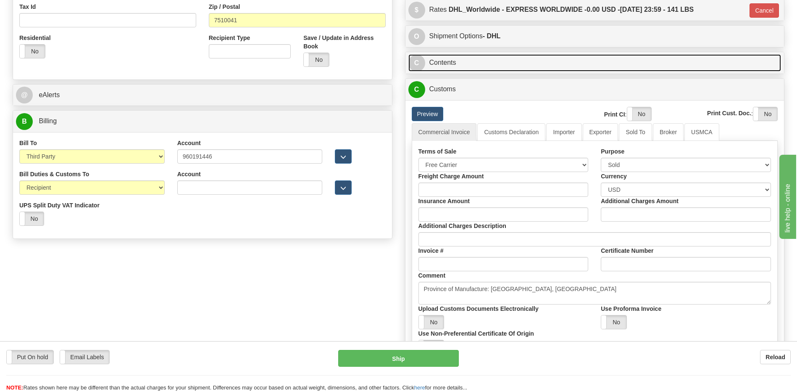
click at [477, 62] on link "C Contents" at bounding box center [595, 62] width 373 height 17
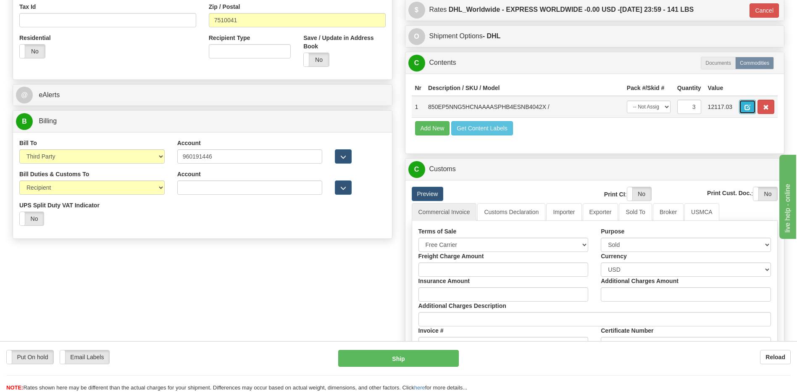
click at [745, 107] on span "button" at bounding box center [748, 107] width 6 height 5
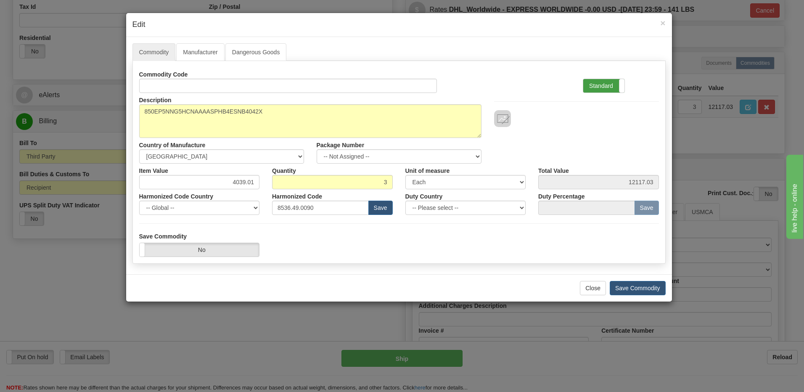
click at [595, 82] on label "Standard" at bounding box center [603, 85] width 41 height 13
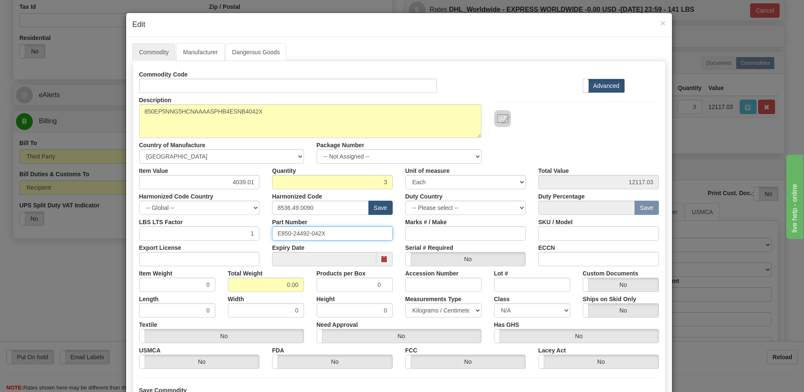
drag, startPoint x: 312, startPoint y: 237, endPoint x: 173, endPoint y: 256, distance: 140.4
click at [176, 256] on div "Commodity Code Standard Advanced Description 850EP5NNG5HCNAAAASPHB4ESNB4042X Co…" at bounding box center [399, 217] width 520 height 301
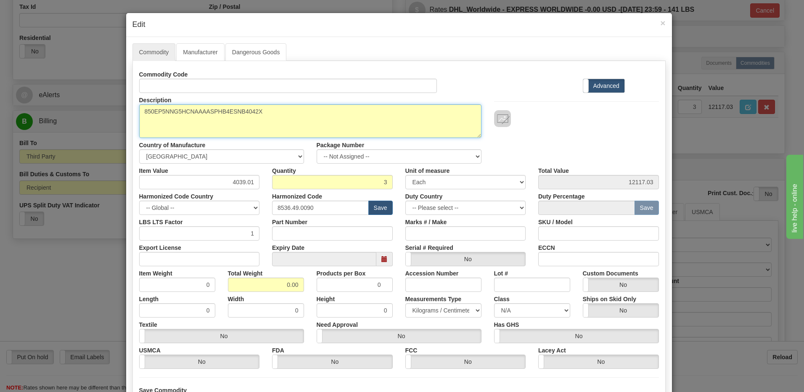
click at [139, 108] on textarea "850EP5NNG5HCNAAAASPHB4ESNB4042X" at bounding box center [310, 121] width 342 height 34
paste textarea "Feeder Protection System"
type textarea "Feeder Protection System P/N 850EP5NNG5HCNAAAASPHB4ESNB4042X"
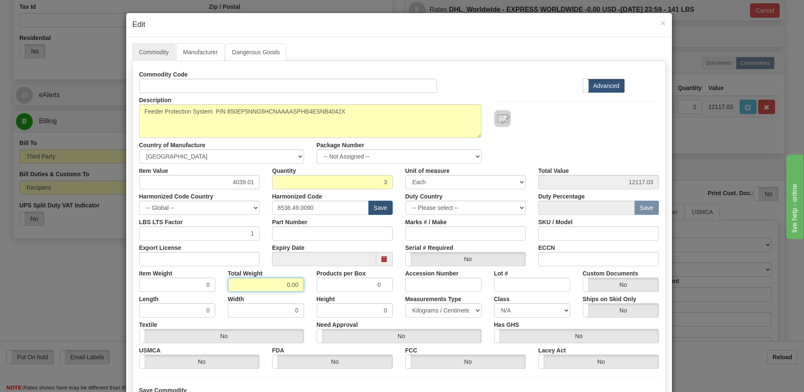
drag, startPoint x: 268, startPoint y: 290, endPoint x: 472, endPoint y: 285, distance: 204.8
click at [457, 285] on div "Item Weight 0 Total Weight 0.00 Products per Box 0 Accession Number Lot # Custo…" at bounding box center [399, 279] width 532 height 26
type input "3"
type input "1.0000"
drag, startPoint x: 187, startPoint y: 287, endPoint x: 196, endPoint y: 282, distance: 9.6
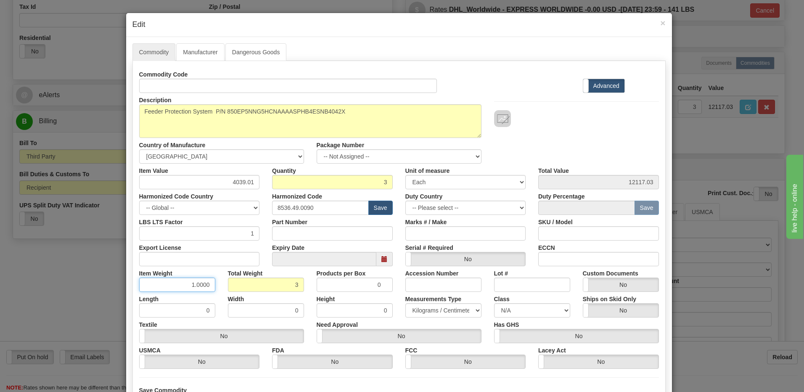
click at [187, 287] on input "1.0000" at bounding box center [177, 284] width 76 height 14
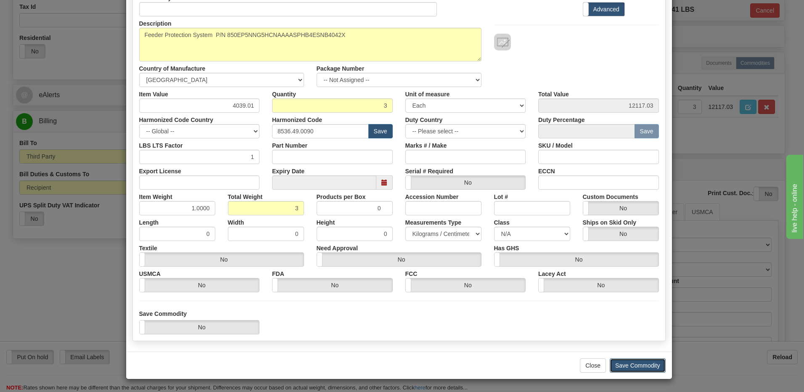
click at [629, 365] on button "Save Commodity" at bounding box center [637, 365] width 56 height 14
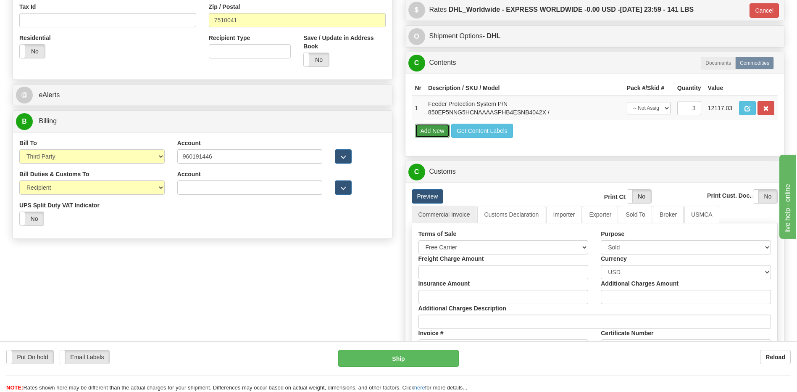
click at [444, 135] on button "Add New" at bounding box center [432, 131] width 35 height 14
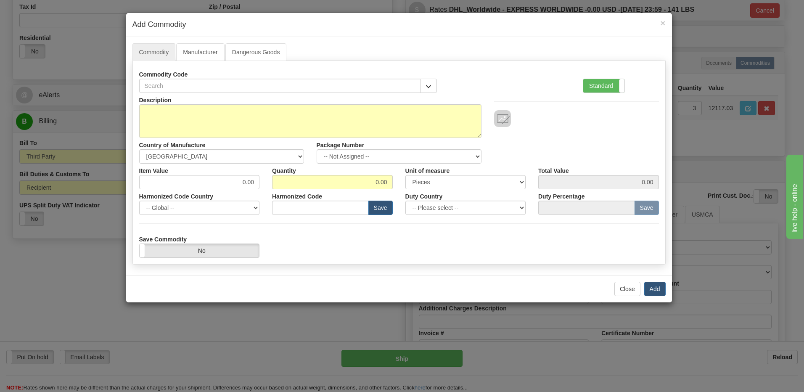
drag, startPoint x: 594, startPoint y: 85, endPoint x: 499, endPoint y: 107, distance: 98.3
click at [595, 85] on label "Standard" at bounding box center [603, 85] width 41 height 13
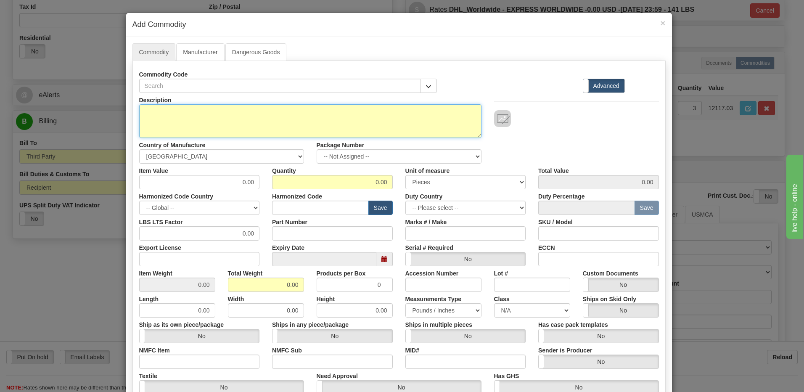
click at [184, 114] on textarea "Description" at bounding box center [310, 121] width 342 height 34
type textarea "FREIGHT"
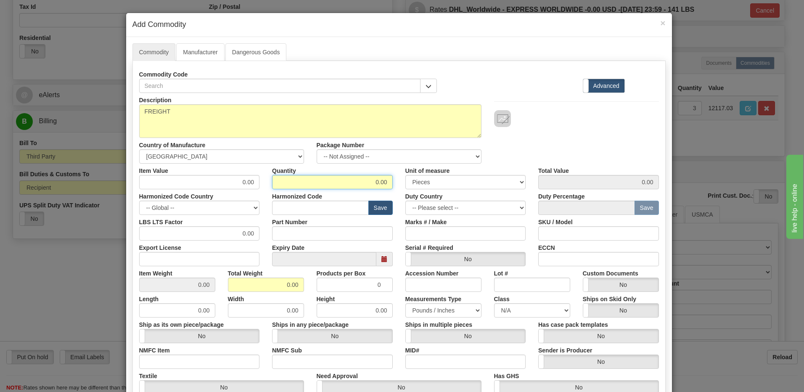
drag, startPoint x: 362, startPoint y: 179, endPoint x: 491, endPoint y: 178, distance: 129.0
click at [491, 178] on div "Item Value 0.00 Quantity 0.00 Unit of measure 3 Thousand Square Inches Adjustme…" at bounding box center [399, 177] width 532 height 26
type input "1"
click at [237, 289] on input "0.00" at bounding box center [266, 284] width 76 height 14
drag, startPoint x: 248, startPoint y: 284, endPoint x: 328, endPoint y: 285, distance: 80.7
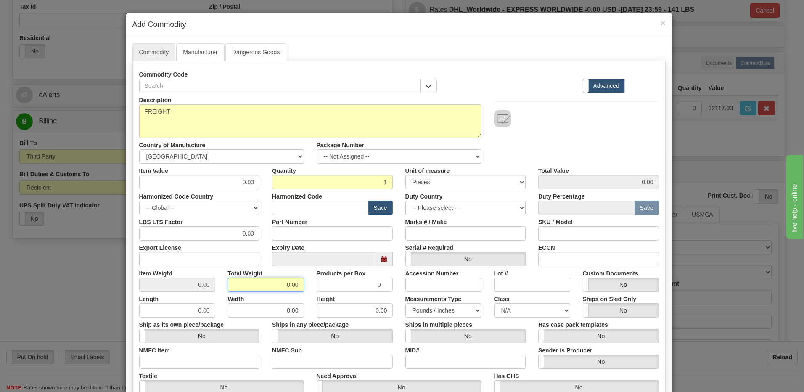
click at [328, 285] on div "Item Weight 0.00 Total Weight 0.00 Products per Box 0 Accession Number Lot # Cu…" at bounding box center [399, 279] width 532 height 26
type input "1"
type input "1.0000"
click at [580, 135] on div "Description FREIGHT Country of Manufacture -- Unknown -- [GEOGRAPHIC_DATA] [GEO…" at bounding box center [399, 128] width 532 height 71
drag, startPoint x: 219, startPoint y: 182, endPoint x: 327, endPoint y: 184, distance: 108.0
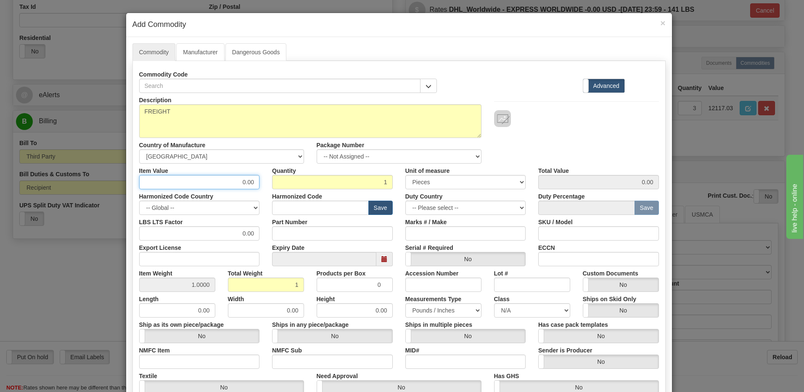
click at [327, 184] on div "Item Value 0.00 Quantity 1 Unit of measure 3 Thousand Square Inches Adjustments…" at bounding box center [399, 177] width 532 height 26
type input "222.33"
click at [327, 184] on input "1" at bounding box center [332, 182] width 121 height 14
click at [623, 130] on div "Description FREIGHT Country of Manufacture -- Unknown -- [GEOGRAPHIC_DATA] [GEO…" at bounding box center [399, 128] width 532 height 71
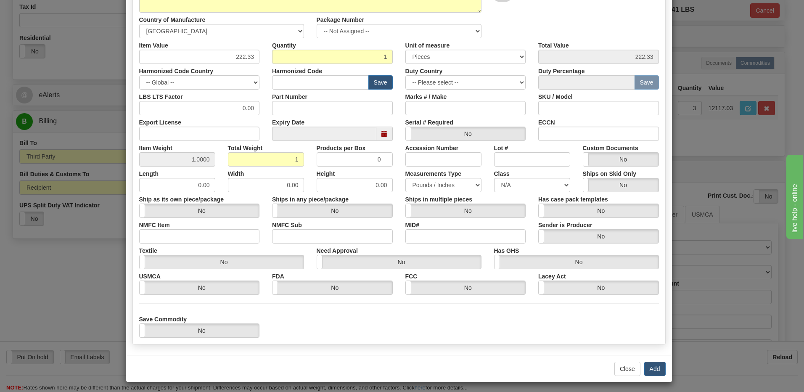
scroll to position [129, 0]
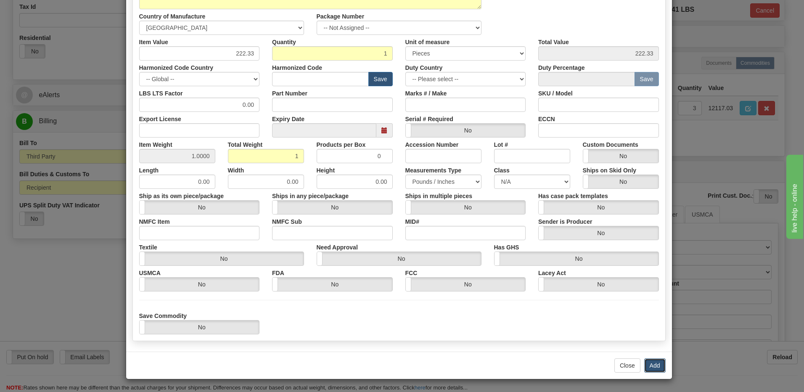
click at [653, 367] on button "Add" at bounding box center [654, 365] width 21 height 14
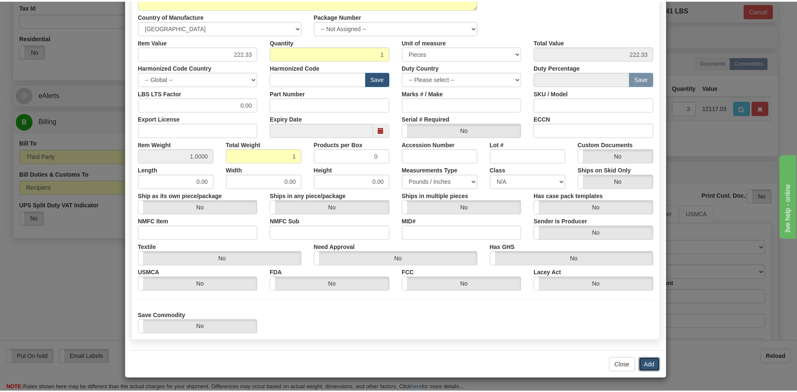
scroll to position [0, 0]
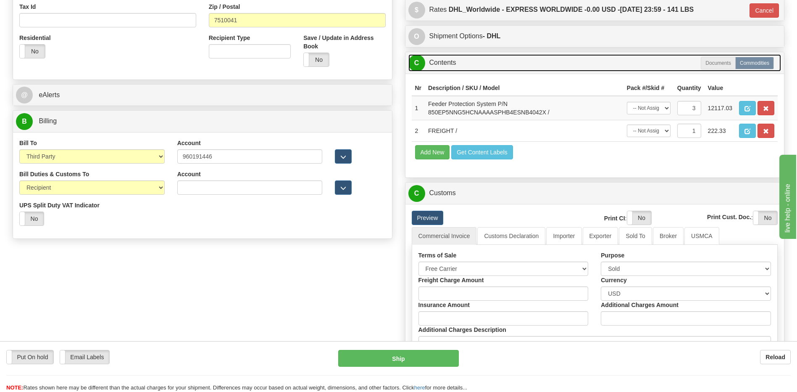
click at [454, 65] on link "C Contents" at bounding box center [595, 62] width 373 height 17
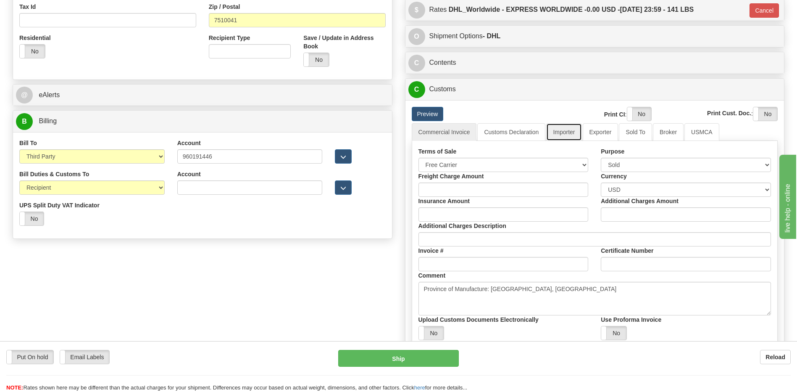
click at [561, 133] on link "Importer" at bounding box center [563, 132] width 35 height 18
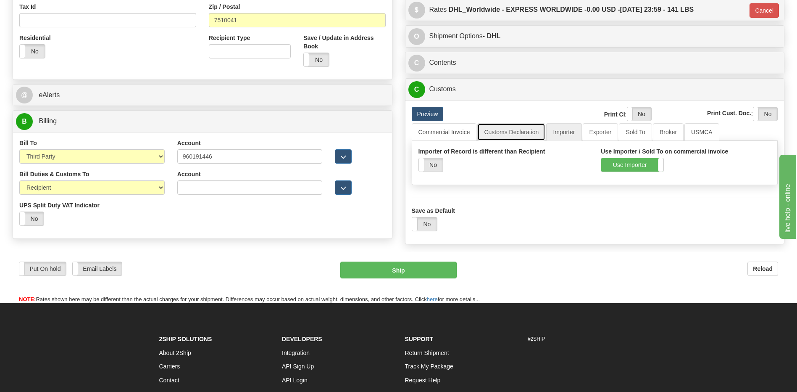
click at [516, 132] on link "Customs Declaration" at bounding box center [511, 132] width 68 height 18
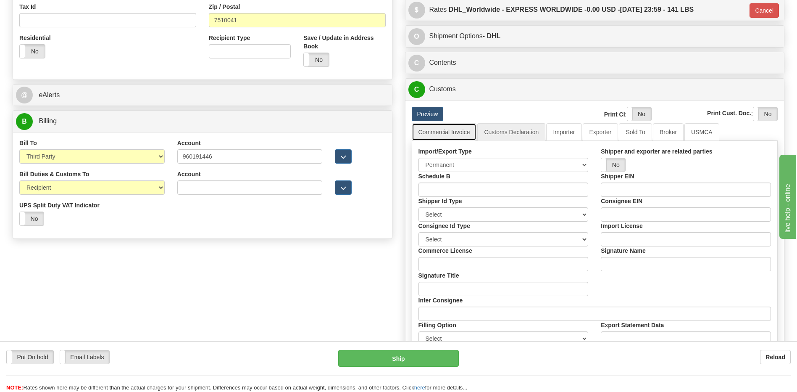
click at [440, 136] on link "Commercial Invoice" at bounding box center [444, 132] width 65 height 18
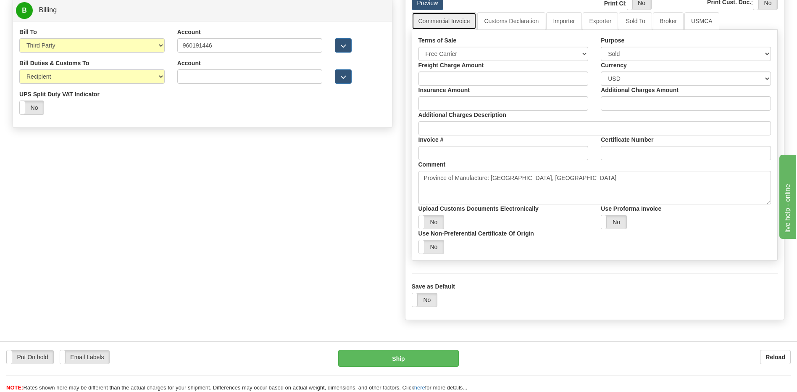
scroll to position [210, 0]
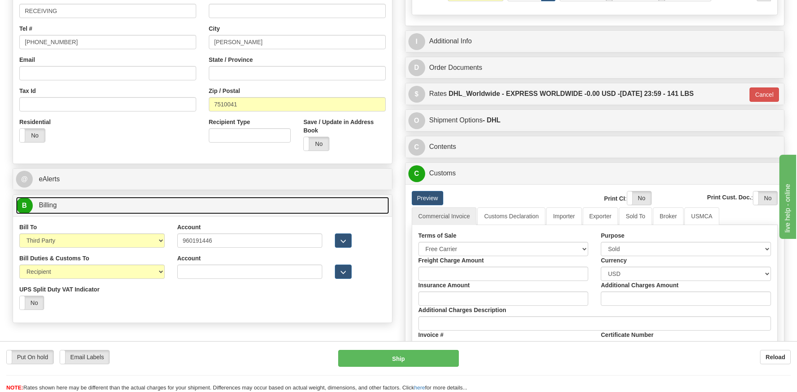
click at [136, 202] on link "B Billing" at bounding box center [202, 205] width 373 height 17
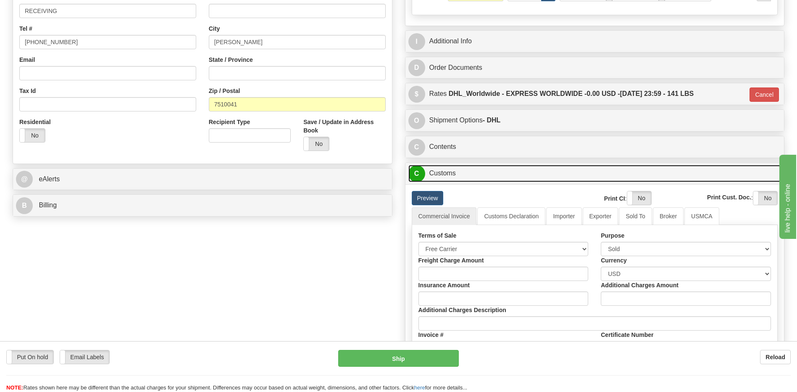
click at [443, 180] on link "C Customs" at bounding box center [595, 173] width 373 height 17
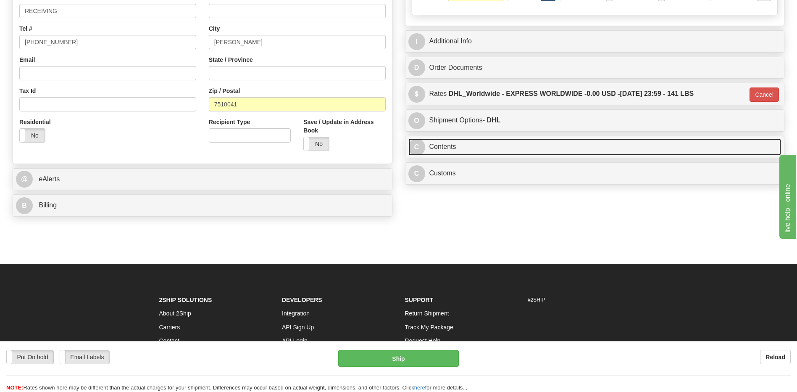
click at [448, 149] on link "C Contents" at bounding box center [595, 146] width 373 height 17
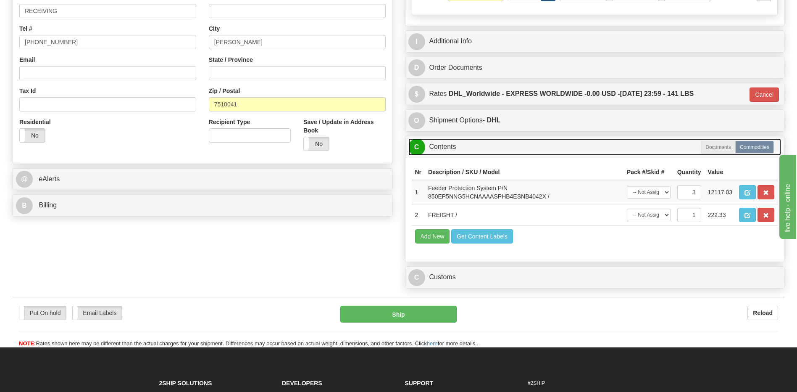
click at [448, 149] on link "C Contents" at bounding box center [595, 146] width 373 height 17
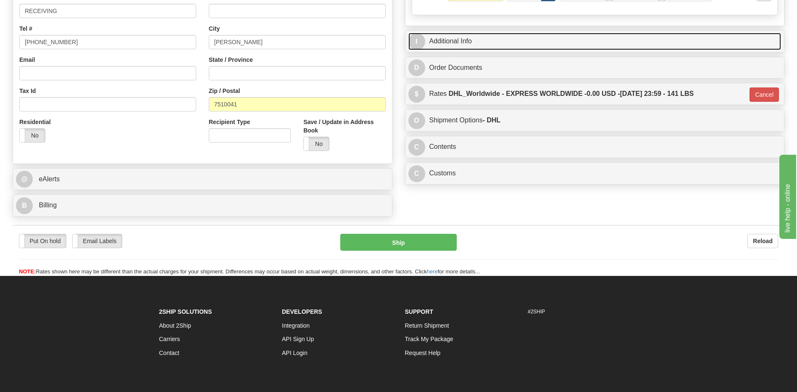
click at [462, 42] on link "I Additional Info" at bounding box center [595, 41] width 373 height 17
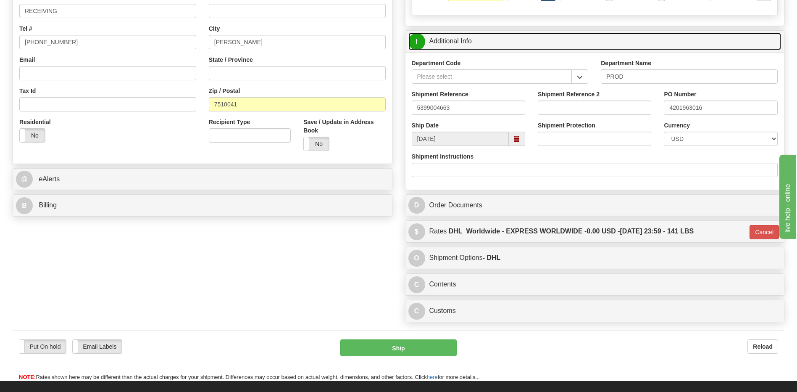
click at [462, 42] on link "I Additional Info" at bounding box center [595, 41] width 373 height 17
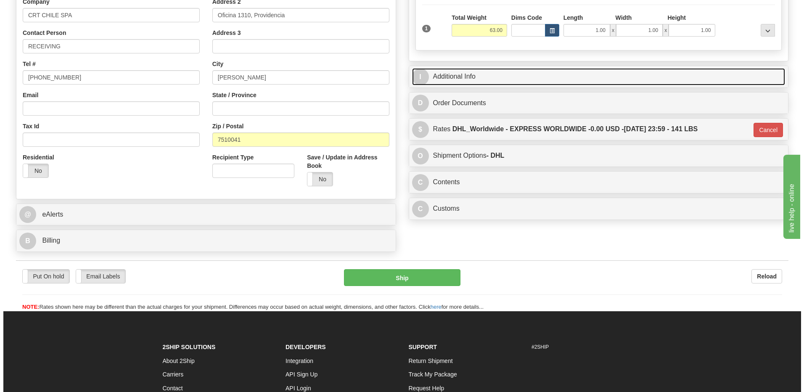
scroll to position [126, 0]
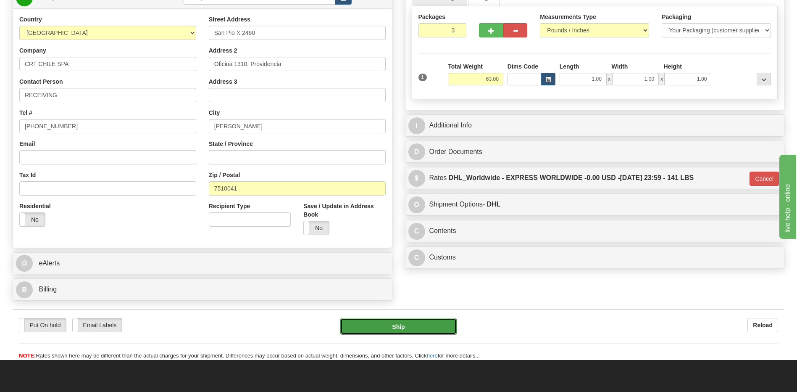
click at [400, 328] on button "Ship" at bounding box center [398, 326] width 116 height 17
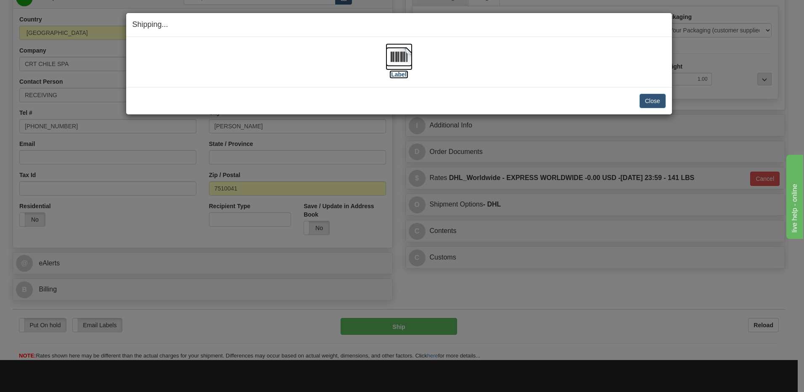
click at [402, 53] on img at bounding box center [398, 56] width 27 height 27
